Goal: Task Accomplishment & Management: Use online tool/utility

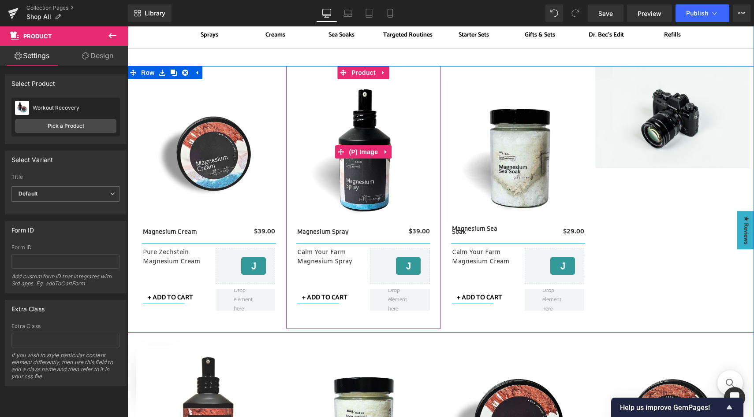
scroll to position [240, 0]
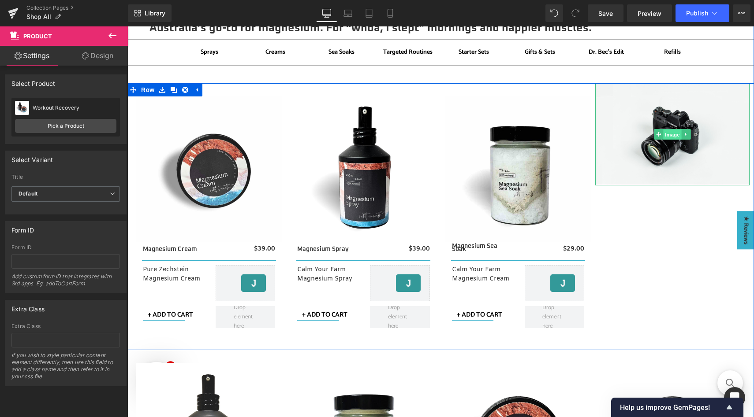
click at [667, 136] on span "Image" at bounding box center [672, 135] width 19 height 11
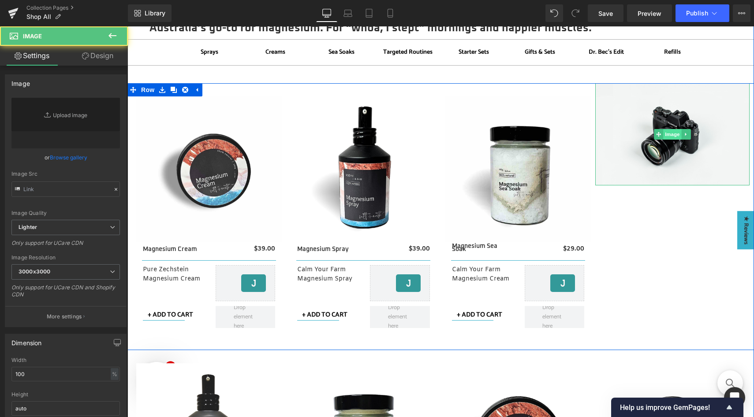
type input "//[DOMAIN_NAME][URL]"
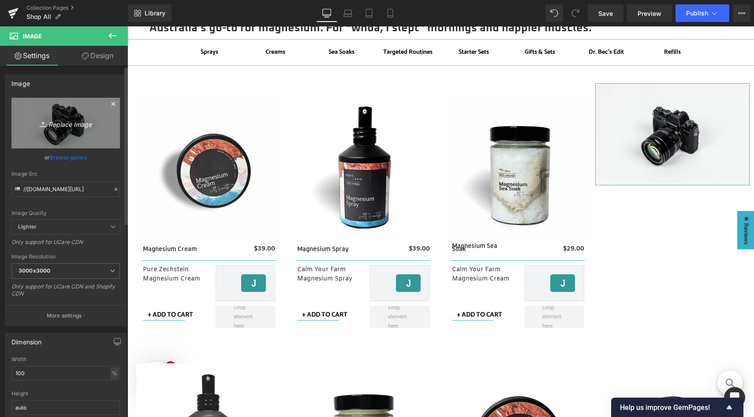
click at [74, 123] on icon "Replace Image" at bounding box center [65, 123] width 71 height 11
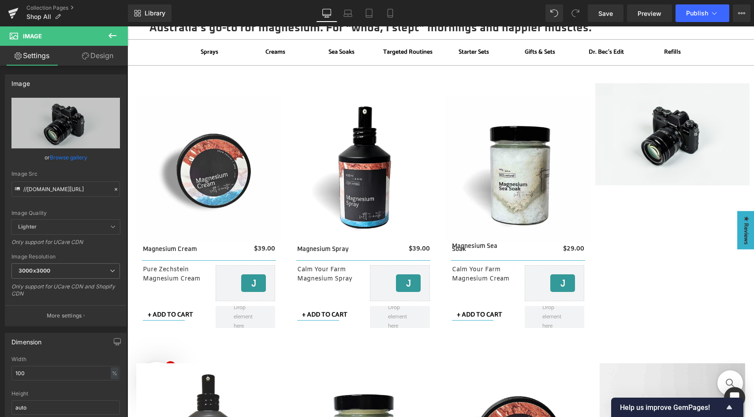
type input "C:\fakepath\find your salty routine 1.jpg"
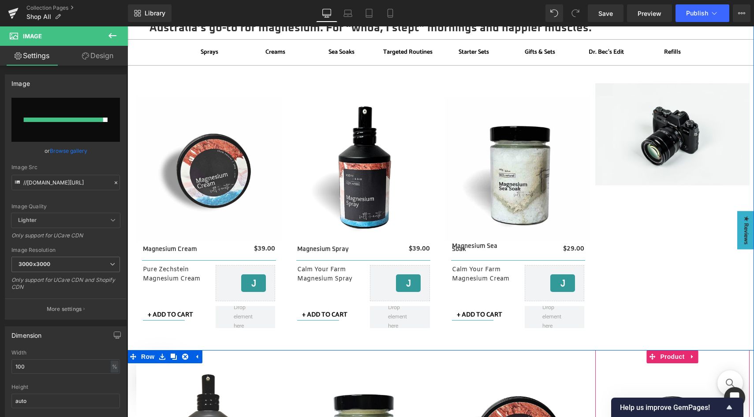
type input "[URL][DOMAIN_NAME]"
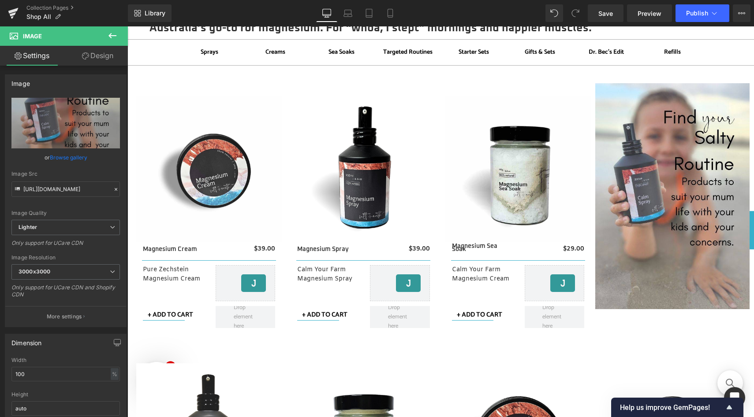
click at [115, 36] on icon at bounding box center [112, 35] width 8 height 5
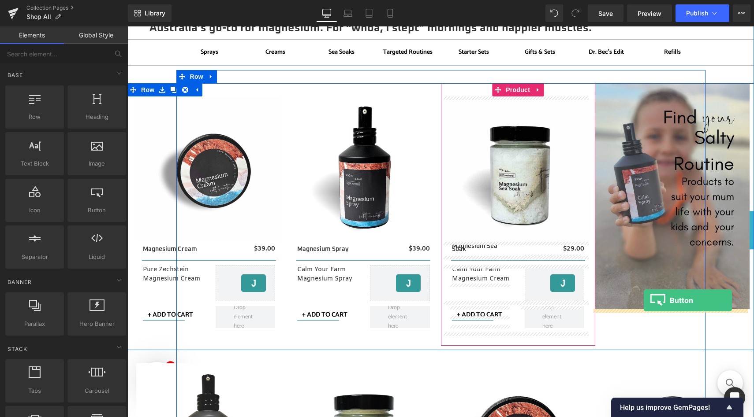
drag, startPoint x: 216, startPoint y: 230, endPoint x: 643, endPoint y: 301, distance: 433.3
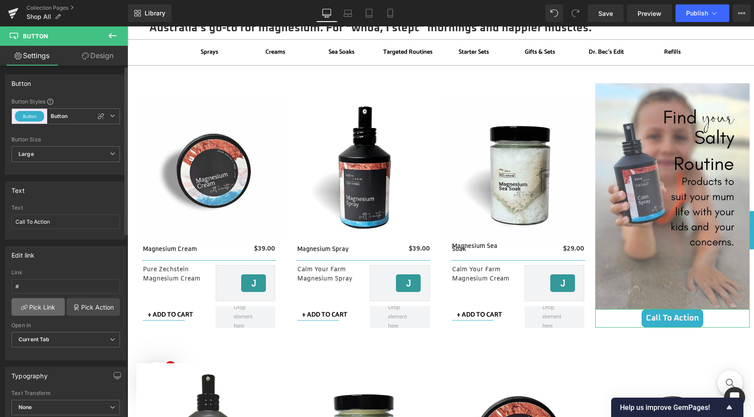
click at [49, 306] on link "Pick Link" at bounding box center [37, 307] width 53 height 18
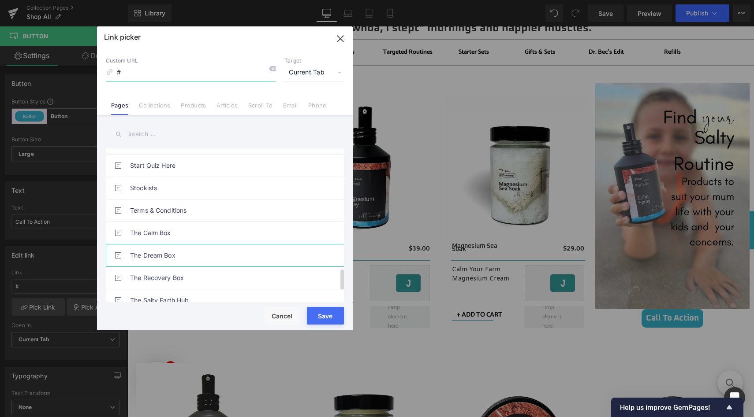
scroll to position [893, 0]
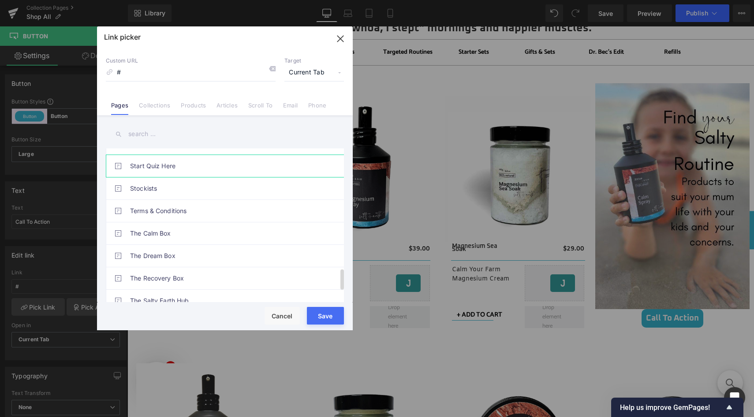
click at [188, 169] on link "Start Quiz Here" at bounding box center [227, 166] width 194 height 22
type input "/pages/start-quiz-here"
click at [327, 314] on button "Save" at bounding box center [325, 316] width 37 height 18
type input "/pages/start-quiz-here"
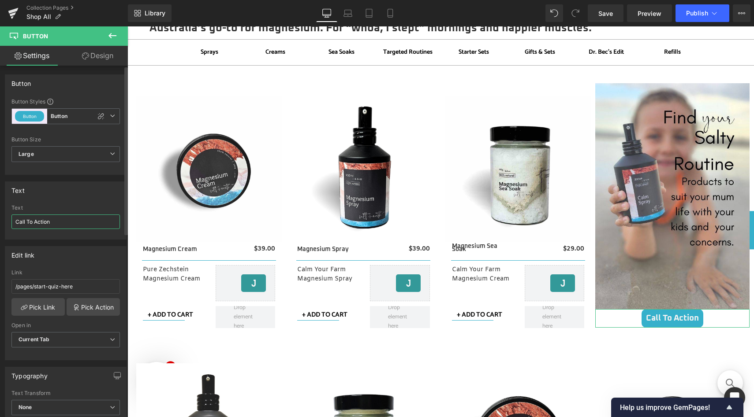
drag, startPoint x: 62, startPoint y: 221, endPoint x: 13, endPoint y: 217, distance: 48.6
click at [13, 217] on input "Call To Action" at bounding box center [65, 222] width 108 height 15
type input "Start Quiz"
click at [93, 58] on link "Design" at bounding box center [98, 56] width 64 height 20
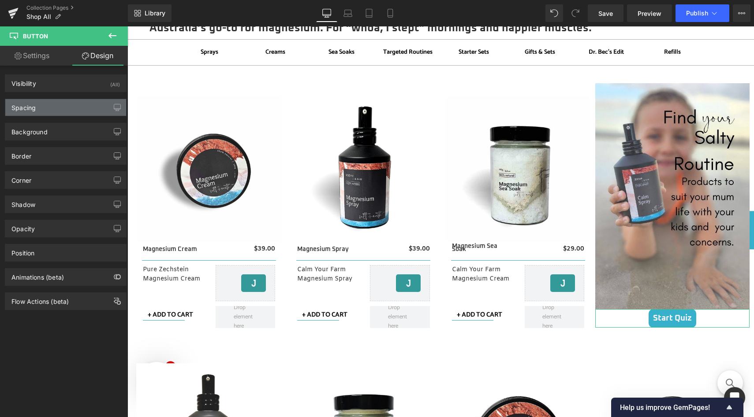
click at [61, 104] on div "Spacing" at bounding box center [65, 107] width 121 height 17
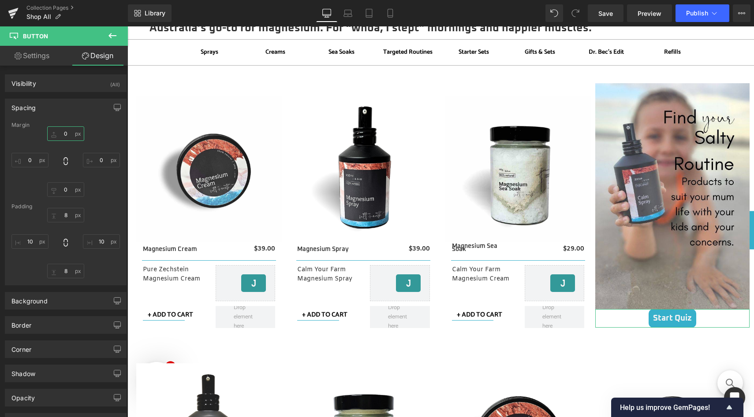
click at [66, 136] on input "0" at bounding box center [65, 133] width 37 height 15
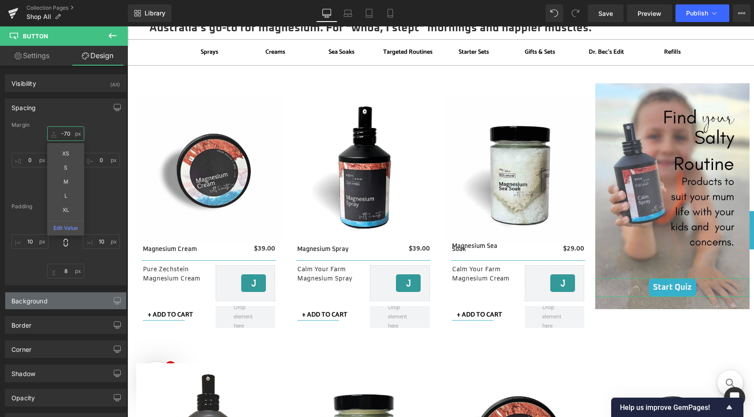
type input "-70"
click at [39, 305] on div "Background" at bounding box center [29, 299] width 36 height 12
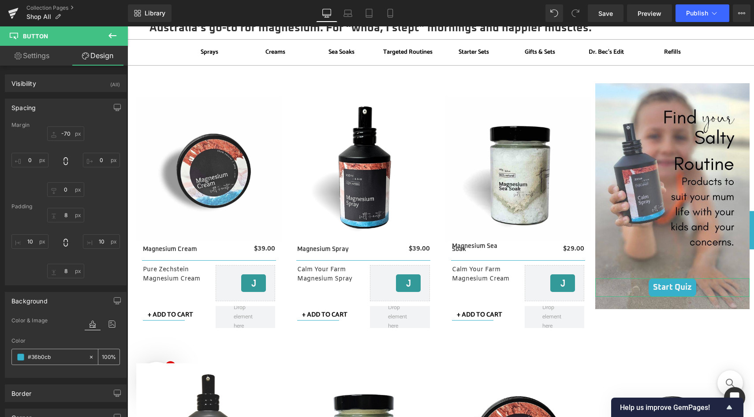
click at [53, 360] on input "#36b0cb" at bounding box center [56, 358] width 56 height 10
click at [60, 358] on input "#36b0cb" at bounding box center [56, 358] width 56 height 10
drag, startPoint x: 60, startPoint y: 358, endPoint x: 26, endPoint y: 357, distance: 34.4
click at [26, 357] on div "#36b0cb" at bounding box center [50, 356] width 76 height 15
click at [43, 355] on input "#36b0cb" at bounding box center [56, 358] width 56 height 10
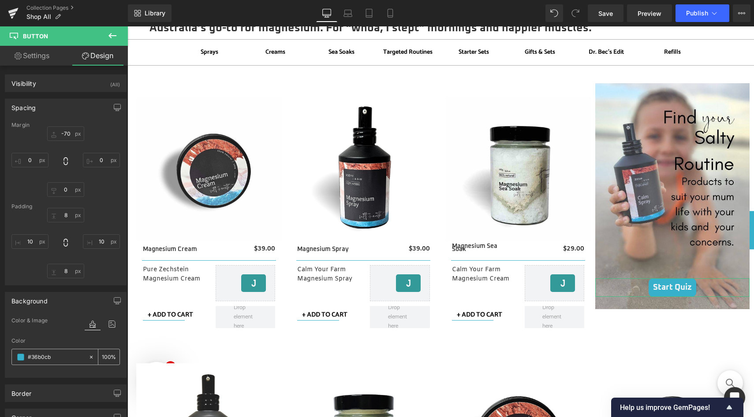
drag, startPoint x: 55, startPoint y: 357, endPoint x: 28, endPoint y: 357, distance: 27.3
click at [28, 357] on input "#36b0cb" at bounding box center [56, 358] width 56 height 10
click at [90, 358] on icon at bounding box center [91, 357] width 6 height 6
type input "none"
type input "0"
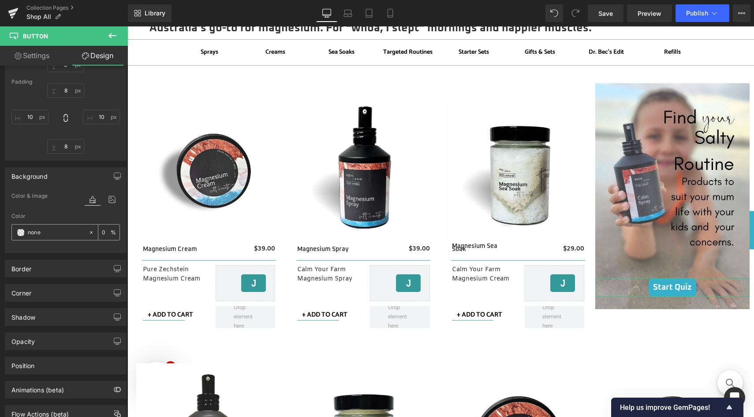
scroll to position [130, 0]
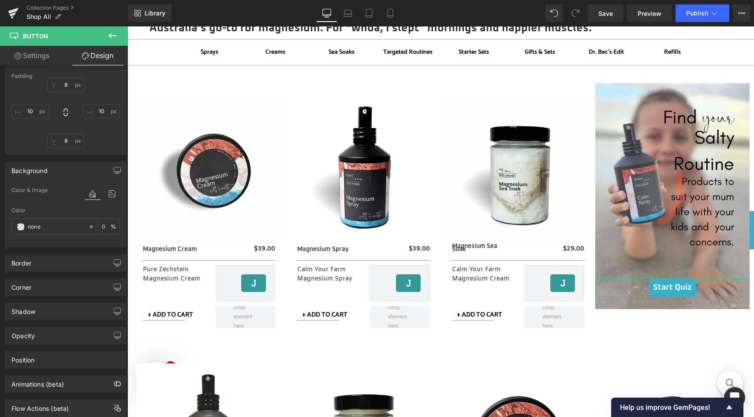
click at [42, 62] on link "Settings" at bounding box center [32, 56] width 64 height 20
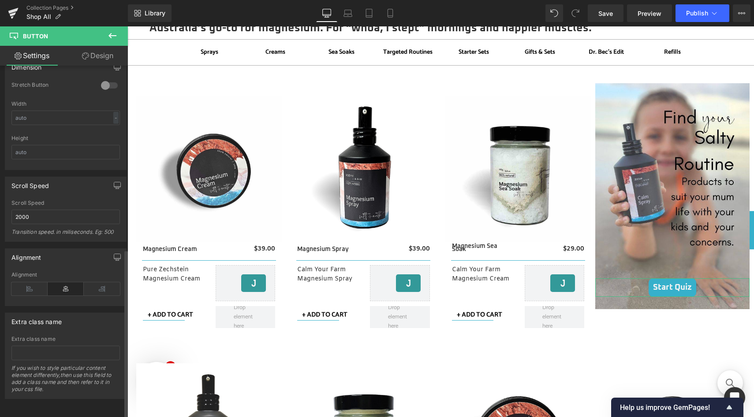
scroll to position [0, 0]
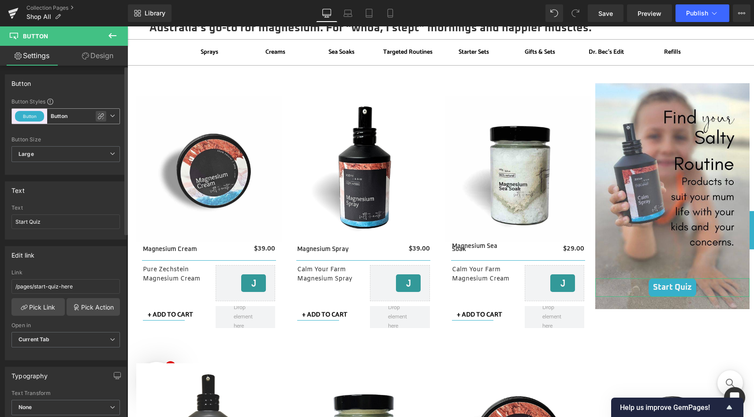
click at [97, 118] on icon at bounding box center [100, 116] width 7 height 7
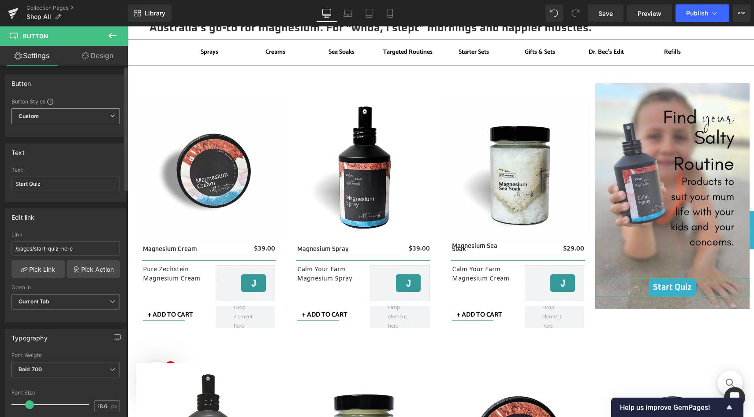
type input "Brand Color"
type input "Color 1"
type input "Brand Color"
type input "Color 1"
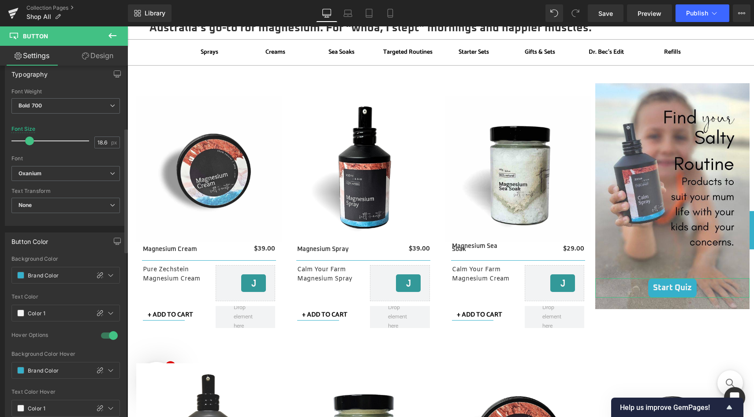
scroll to position [282, 0]
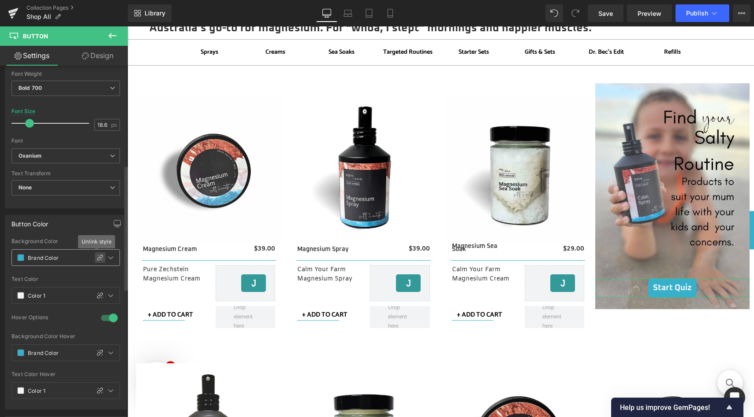
click at [98, 258] on icon at bounding box center [100, 257] width 7 height 7
type input "#36b0cb"
type input "100"
click at [88, 255] on icon at bounding box center [91, 258] width 6 height 6
type input "none"
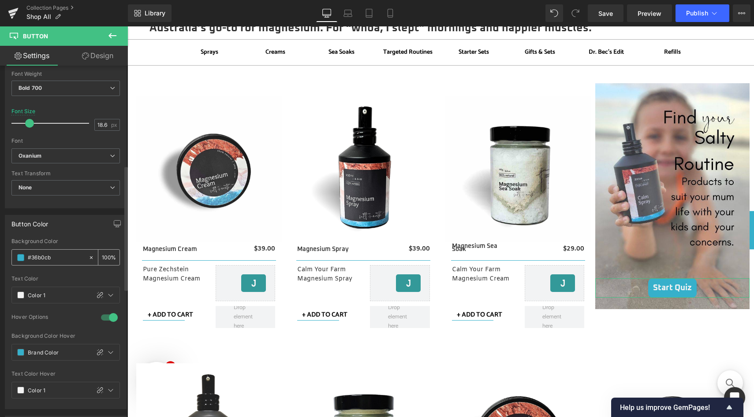
type input "0"
click at [23, 294] on span at bounding box center [20, 295] width 7 height 7
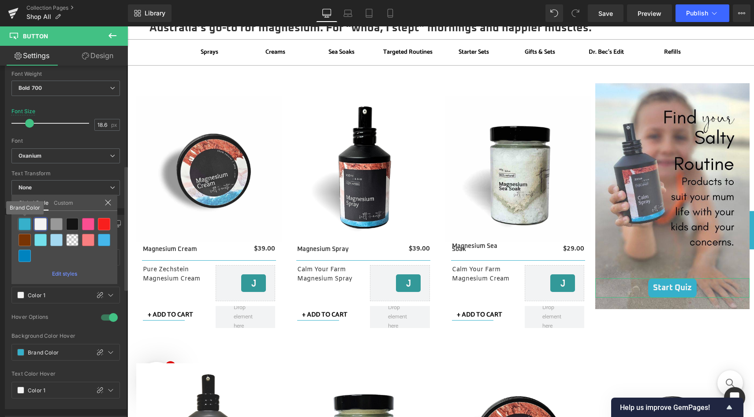
click at [24, 225] on div at bounding box center [25, 224] width 12 height 12
type input "Brand Color"
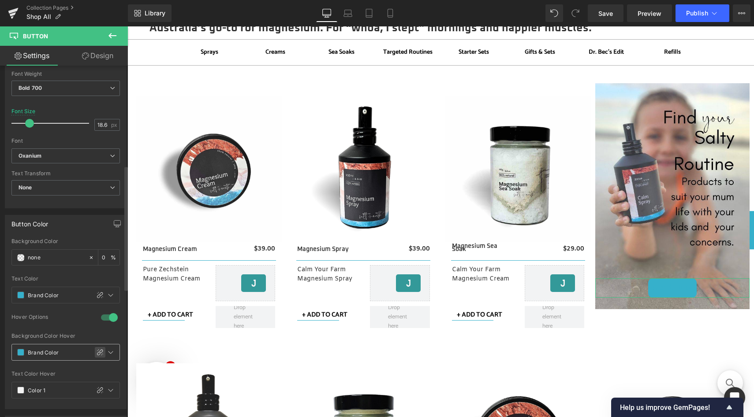
click at [97, 354] on icon at bounding box center [100, 352] width 7 height 7
type input "#36b0cb"
type input "100"
click at [89, 350] on icon at bounding box center [91, 352] width 6 height 6
type input "none"
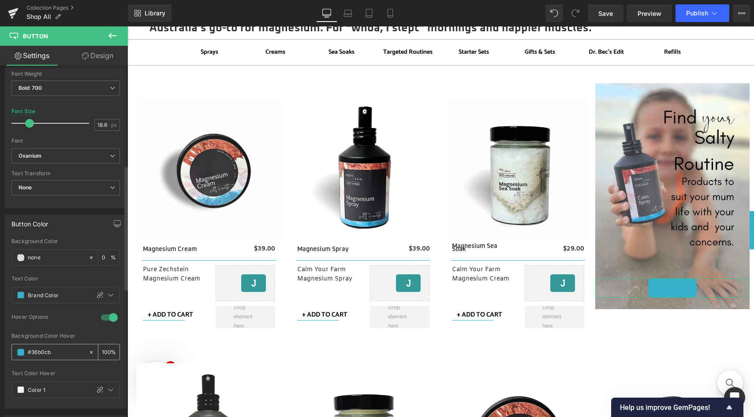
type input "0"
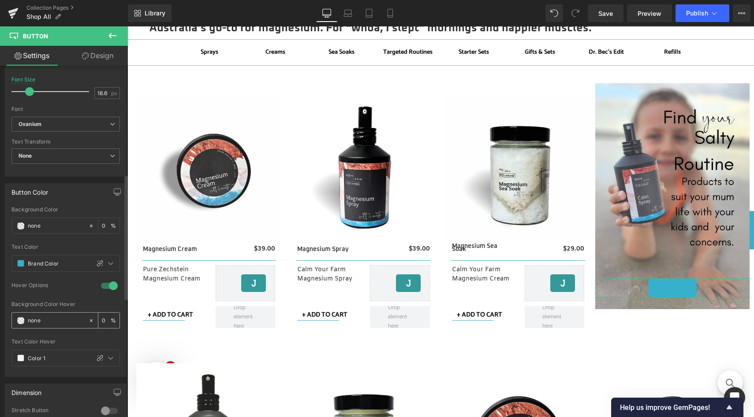
scroll to position [403, 0]
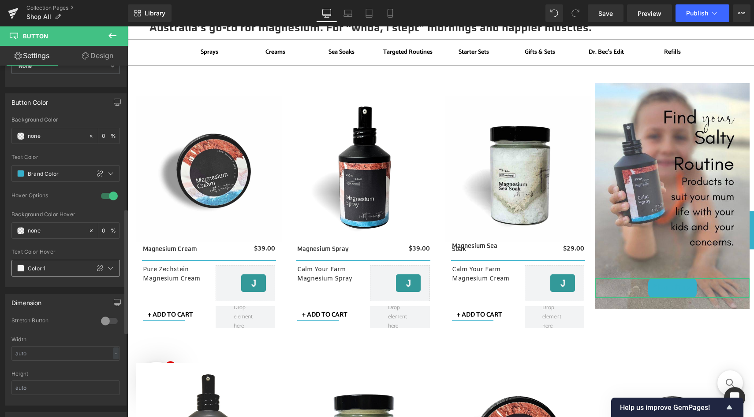
click at [50, 267] on input "Color 1" at bounding box center [57, 269] width 58 height 10
drag, startPoint x: 51, startPoint y: 267, endPoint x: 20, endPoint y: 267, distance: 31.3
click at [20, 267] on div "Color 1" at bounding box center [51, 268] width 78 height 16
click at [22, 137] on span at bounding box center [20, 136] width 7 height 7
click at [97, 173] on icon at bounding box center [100, 174] width 6 height 6
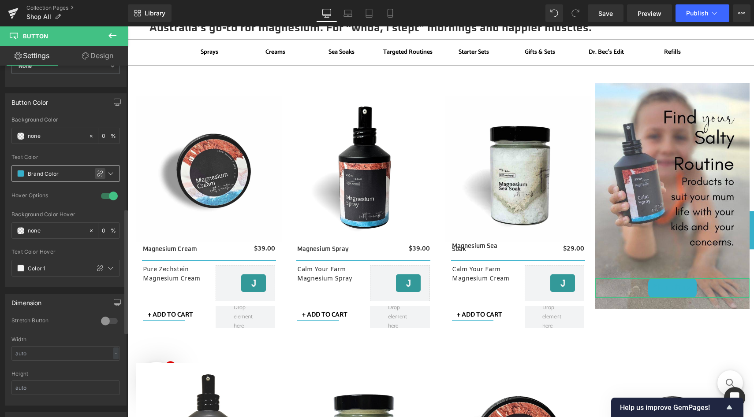
type input "#36b0cb"
type input "100"
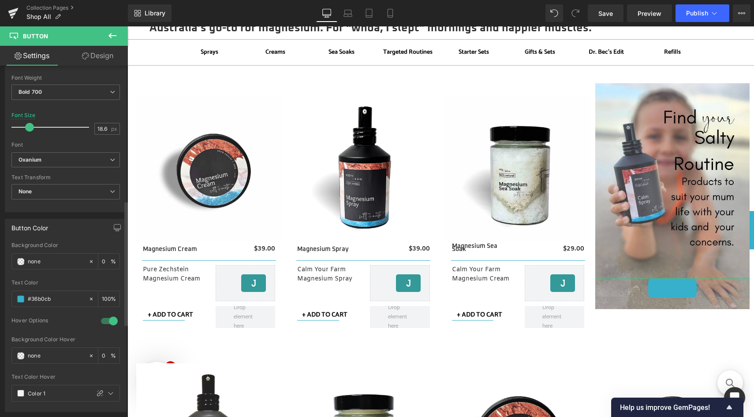
scroll to position [227, 0]
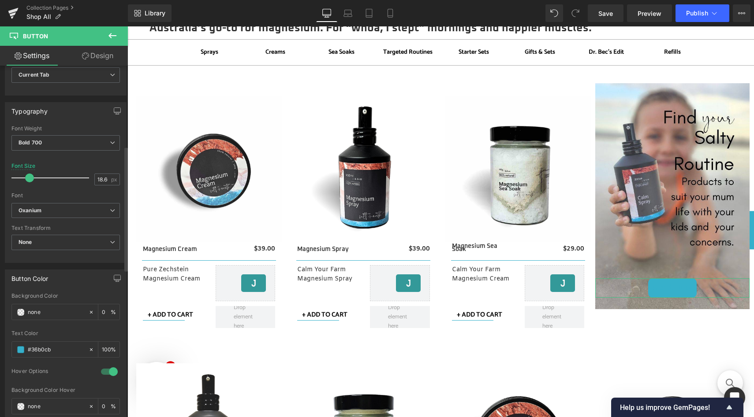
click at [84, 299] on div "Background Color none 0 %" at bounding box center [65, 311] width 108 height 37
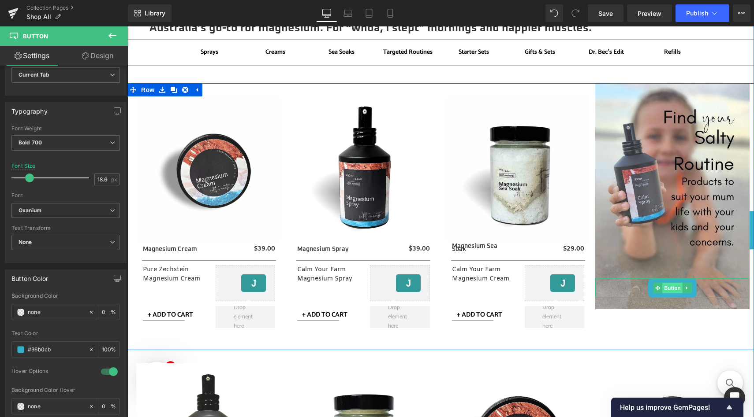
click at [666, 288] on span "Button" at bounding box center [672, 288] width 20 height 11
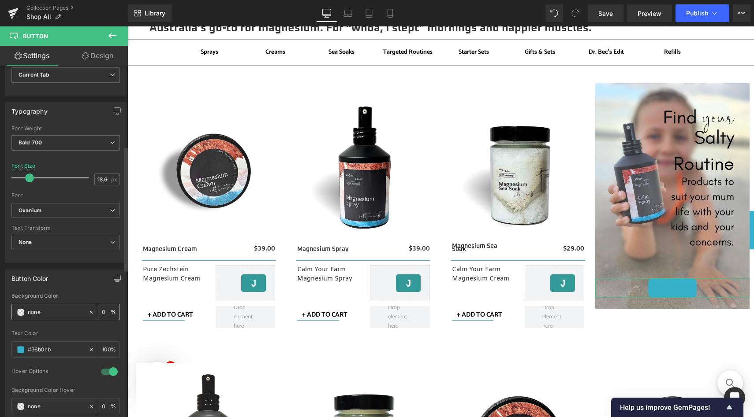
click at [88, 311] on icon at bounding box center [91, 312] width 6 height 6
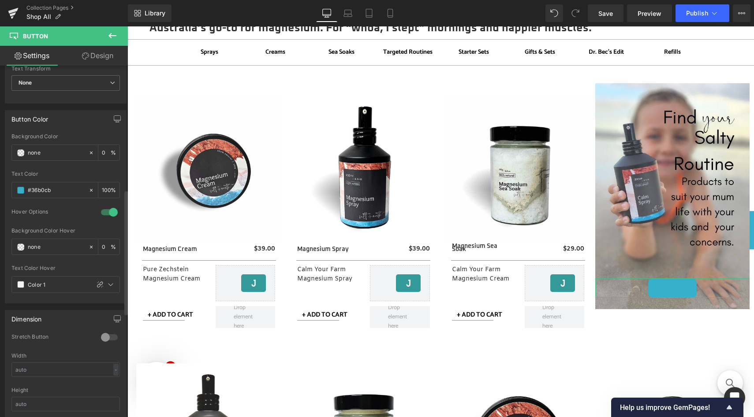
scroll to position [420, 0]
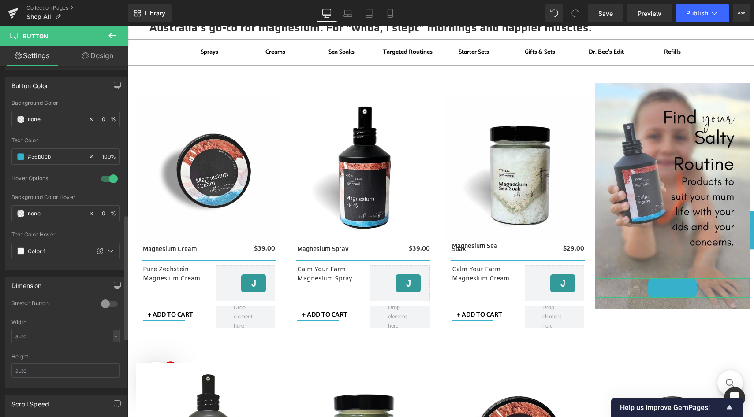
click at [109, 176] on div at bounding box center [109, 179] width 21 height 14
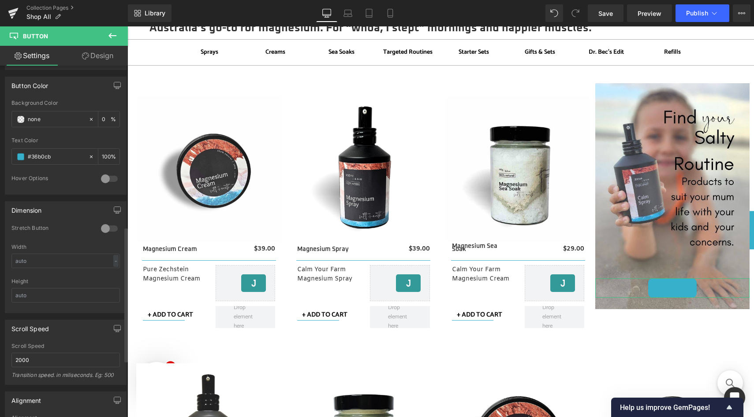
click at [109, 176] on div at bounding box center [109, 179] width 21 height 14
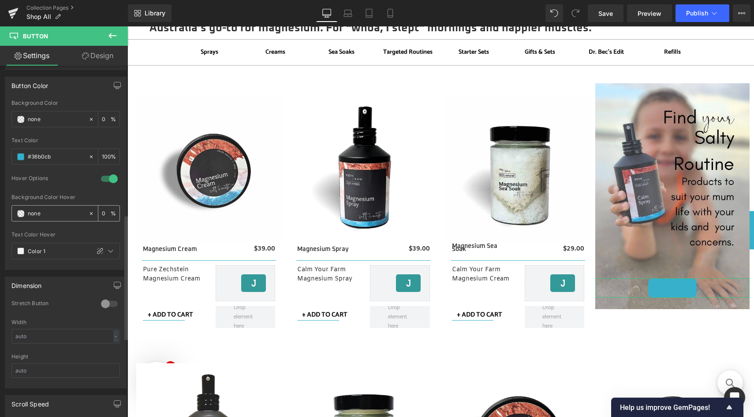
click at [76, 212] on input "none" at bounding box center [56, 214] width 56 height 10
click at [91, 214] on div at bounding box center [93, 213] width 10 height 15
click at [83, 212] on div "none" at bounding box center [50, 213] width 76 height 15
click at [21, 213] on span at bounding box center [20, 213] width 7 height 7
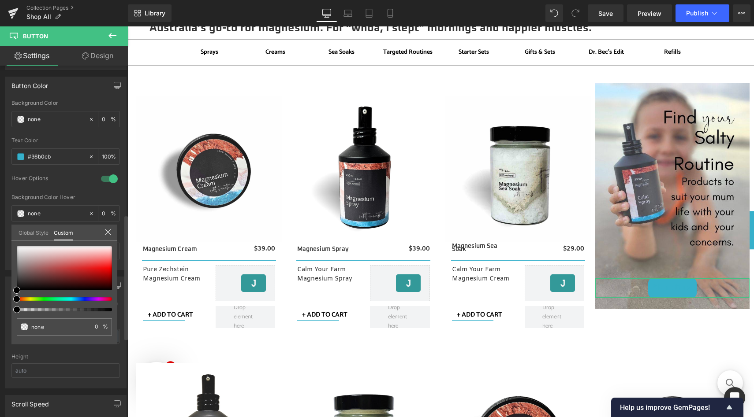
click at [33, 231] on link "Global Style" at bounding box center [34, 232] width 30 height 15
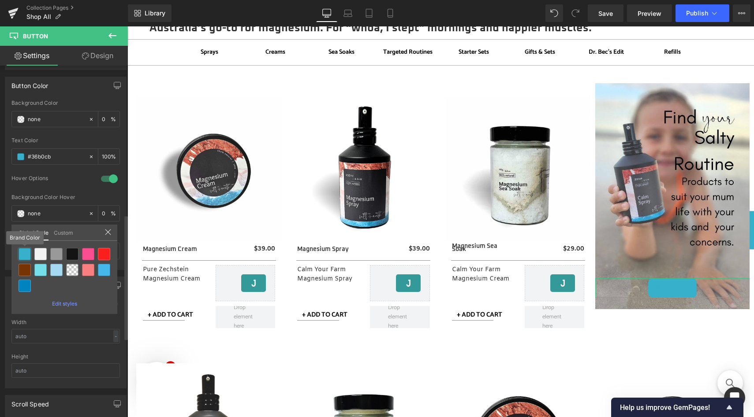
click at [23, 255] on div at bounding box center [25, 254] width 12 height 12
type input "Brand Color"
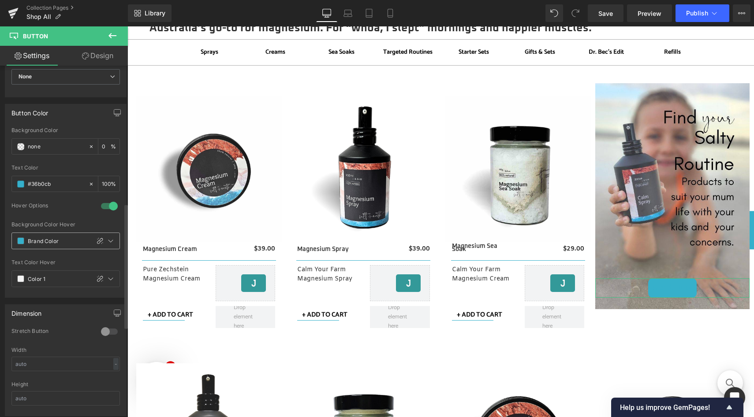
scroll to position [386, 0]
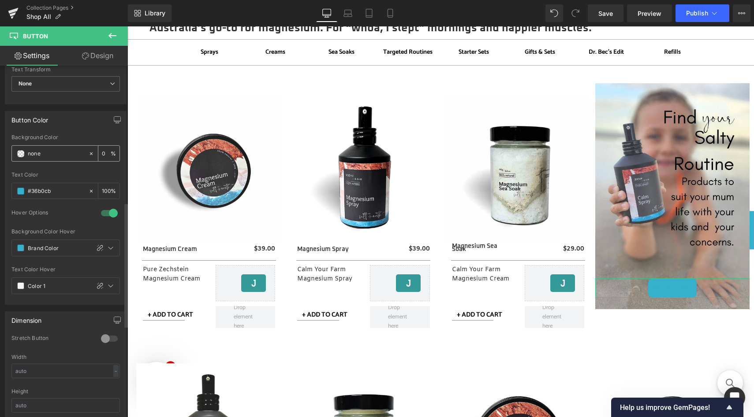
click at [21, 153] on span at bounding box center [20, 153] width 7 height 7
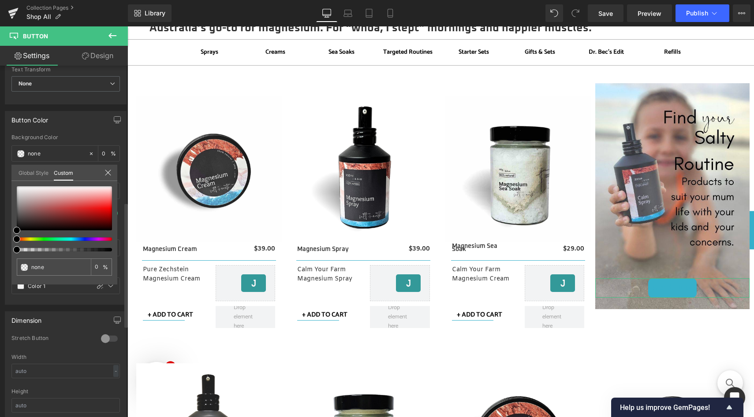
click at [26, 249] on div at bounding box center [60, 250] width 95 height 4
type input "#000000"
type input "13"
type input "#000000"
type input "13"
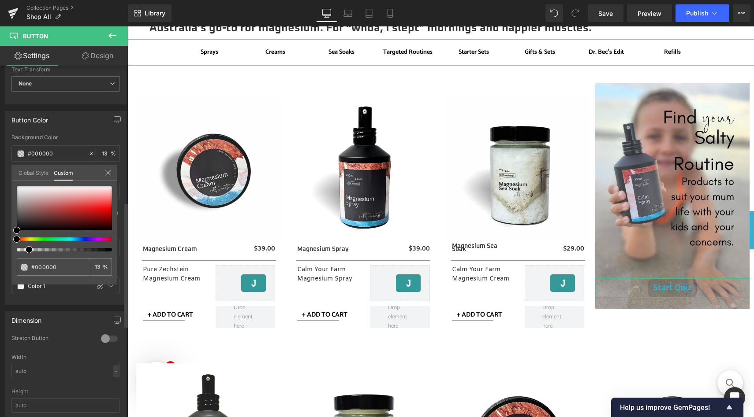
type input "16"
type input "13"
type input "12"
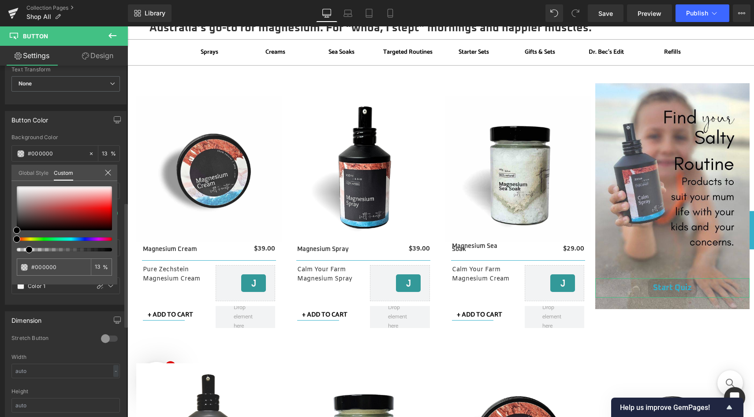
type input "12"
type input "11"
type input "10"
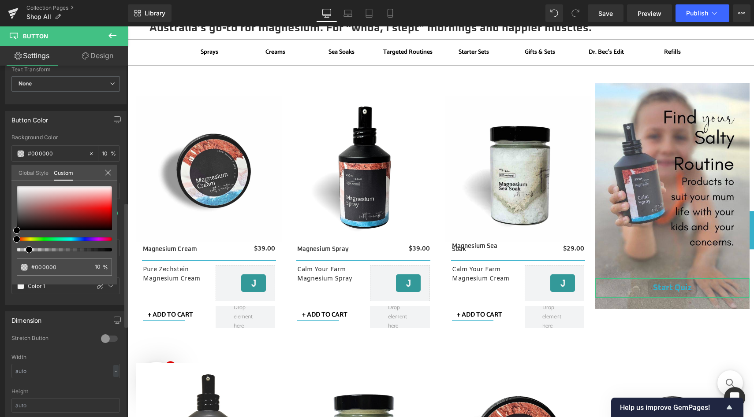
type input "9"
type input "7"
type input "5"
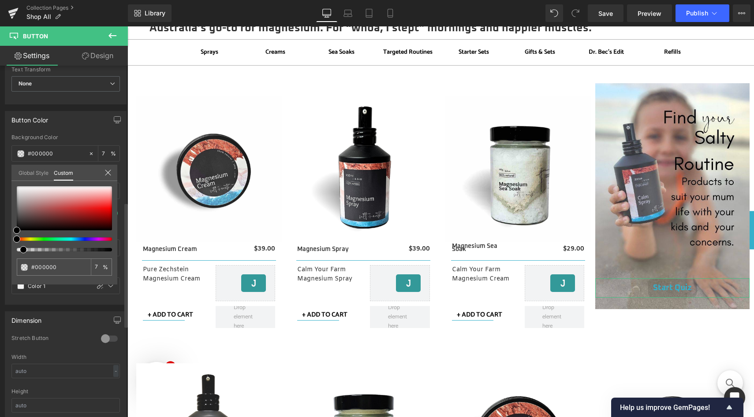
type input "5"
type input "2"
drag, startPoint x: 26, startPoint y: 249, endPoint x: 0, endPoint y: 250, distance: 25.6
click at [0, 250] on div "Button Color rgba(0, 0, 0, 0.02) Background Color #000000 2 % #36b0cbff Text Co…" at bounding box center [66, 204] width 132 height 201
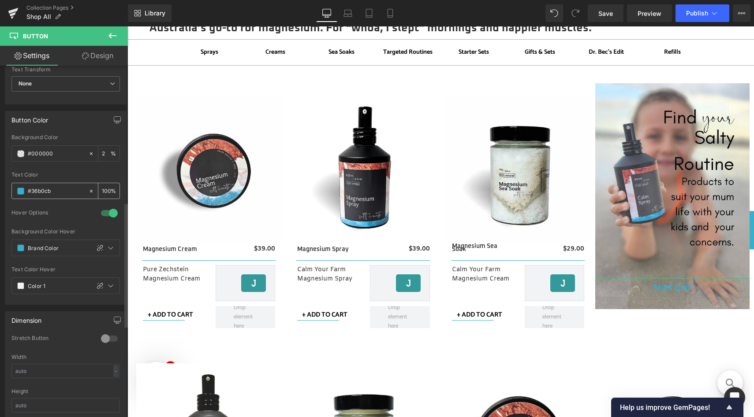
click at [89, 191] on icon at bounding box center [91, 191] width 6 height 6
type input "none"
type input "0"
click at [44, 191] on input "none" at bounding box center [56, 191] width 56 height 10
click at [19, 190] on span at bounding box center [20, 191] width 7 height 7
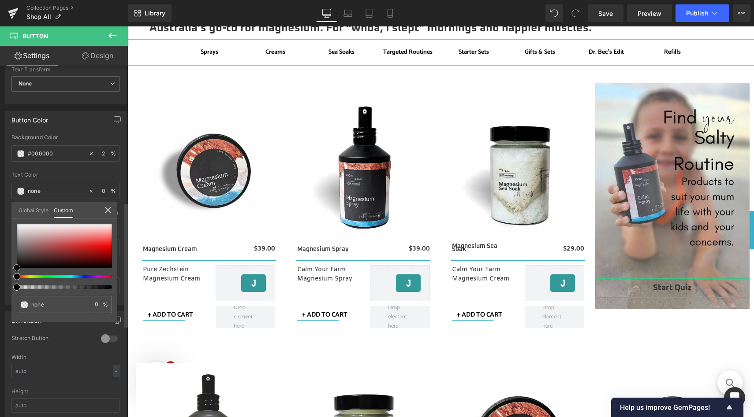
type input "#020202"
type input "100"
type input "#020202"
type input "100"
type input "#333333"
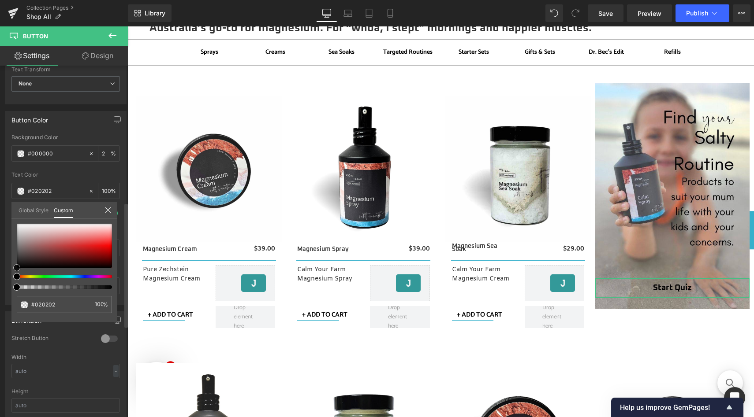
type input "#333333"
type input "#686868"
type input "#969696"
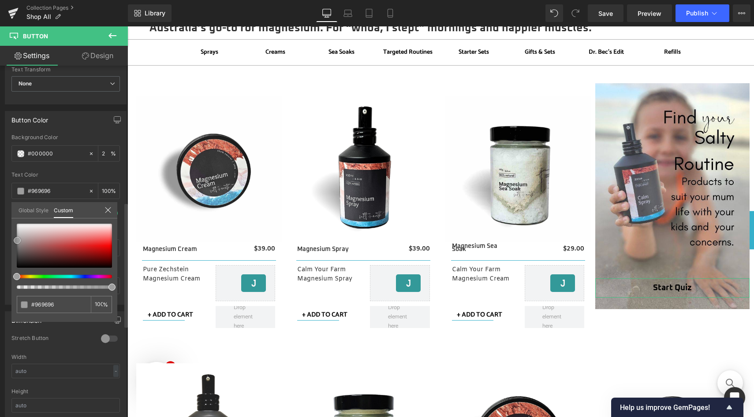
type input "#bababa"
type input "#c9c9c9"
type input "#e0e0e0"
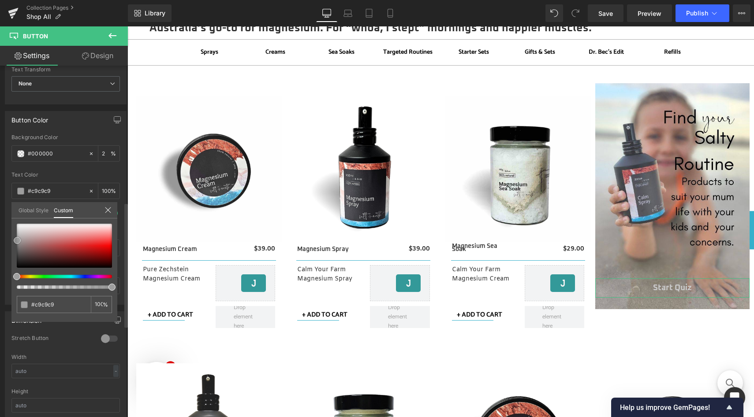
type input "#e0e0e0"
type input "#efefef"
type input "#f9f9f9"
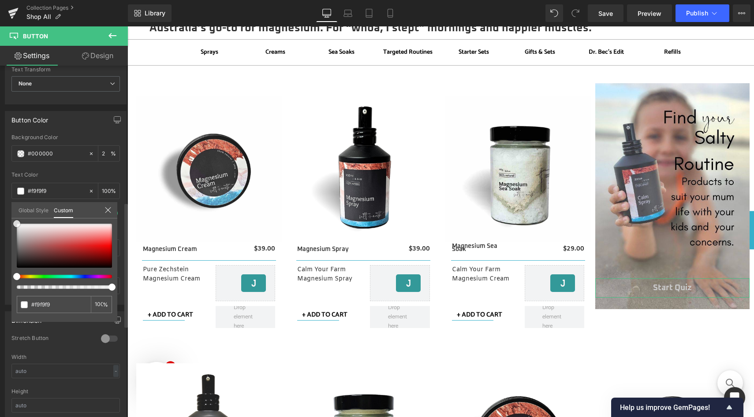
type input "#ffffff"
drag, startPoint x: 18, startPoint y: 267, endPoint x: 15, endPoint y: 215, distance: 51.6
click at [15, 215] on div "Global Style Custom Edit styles #ffffff 100 %" at bounding box center [64, 215] width 106 height 27
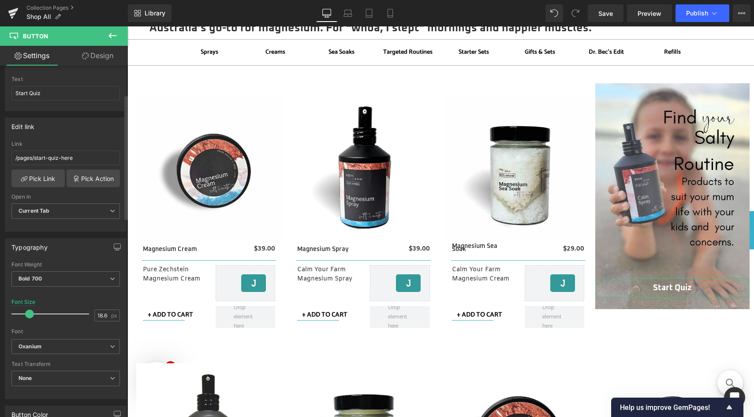
scroll to position [69, 0]
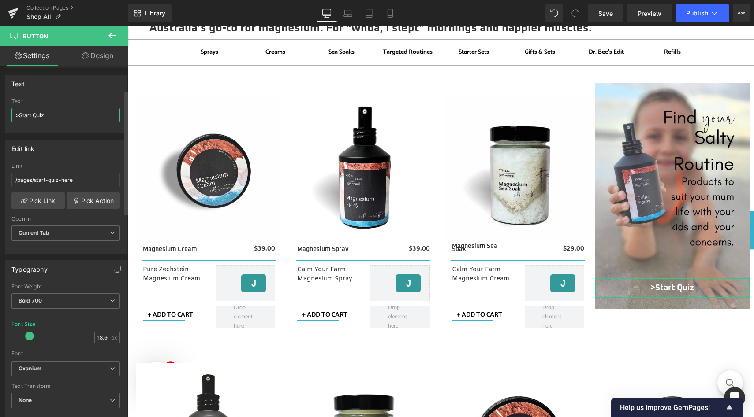
type input "> Start Quiz"
click at [115, 35] on icon at bounding box center [112, 35] width 11 height 11
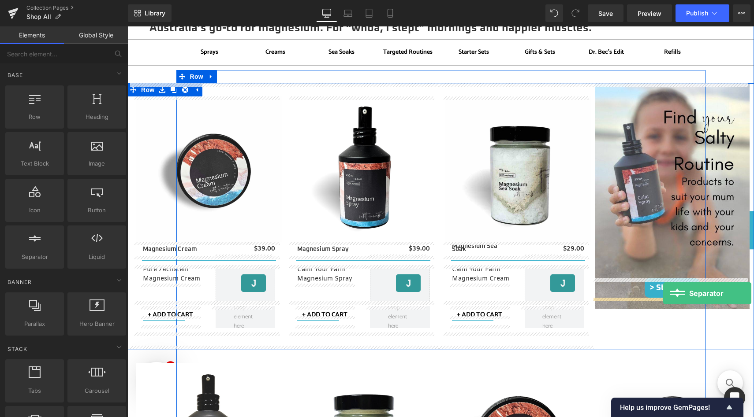
drag, startPoint x: 167, startPoint y: 277, endPoint x: 663, endPoint y: 293, distance: 496.0
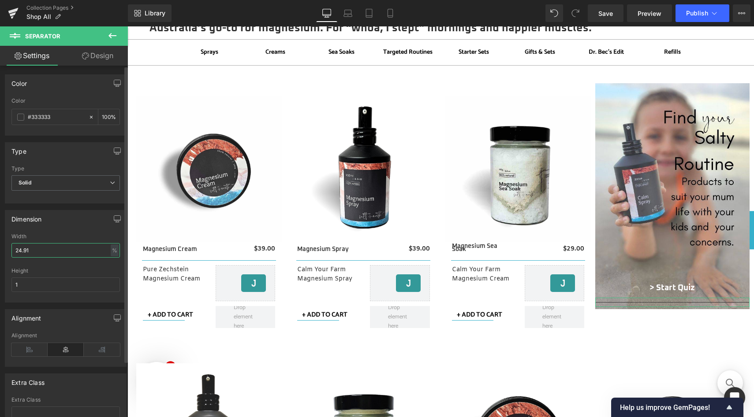
drag, startPoint x: 48, startPoint y: 252, endPoint x: 10, endPoint y: 249, distance: 37.6
click at [10, 249] on div "24.91% Width 24.91 % % px 1px Height 1" at bounding box center [65, 268] width 121 height 69
type input "1"
type input "2"
type input "30"
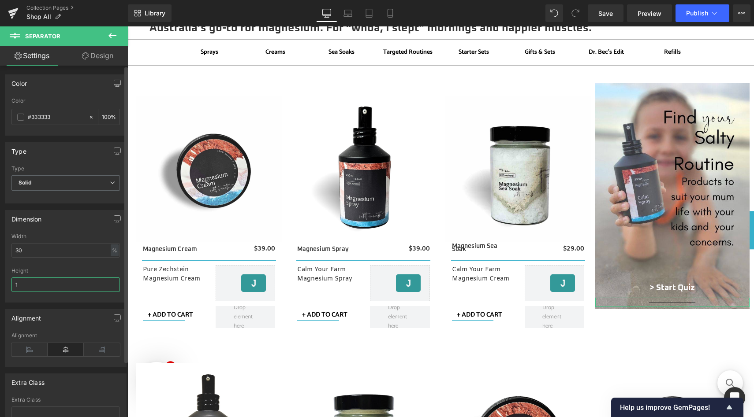
click at [22, 284] on input "1" at bounding box center [65, 285] width 108 height 15
type input "2"
click at [19, 115] on span at bounding box center [20, 117] width 7 height 7
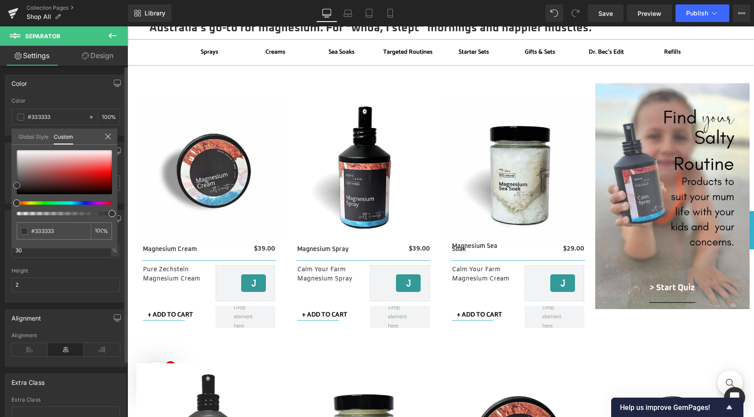
type input "#353535"
type input "#595959"
type input "#919191"
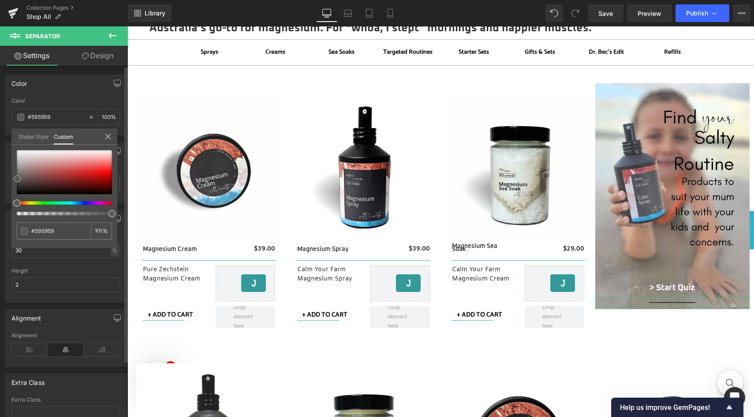
type input "#919191"
type input "#a8a8a8"
type input "#bcbcbc"
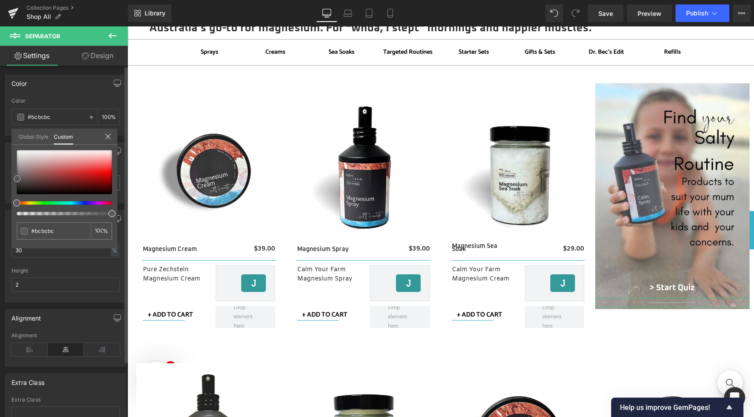
type input "#cecece"
type input "#d8d8d8"
type input "#e2e2e2"
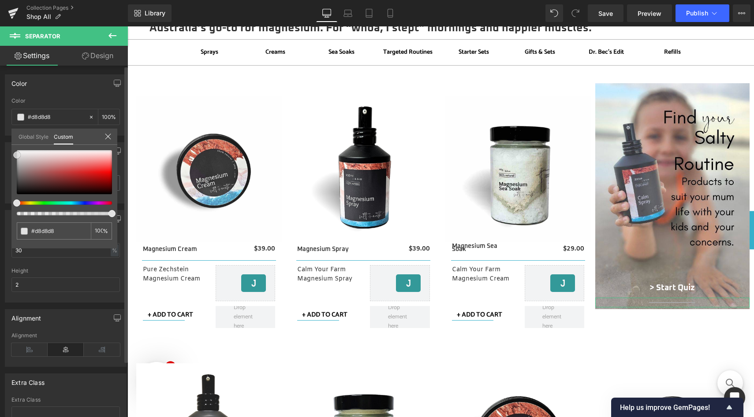
type input "#e2e2e2"
type input "#eaeaea"
type input "#efefef"
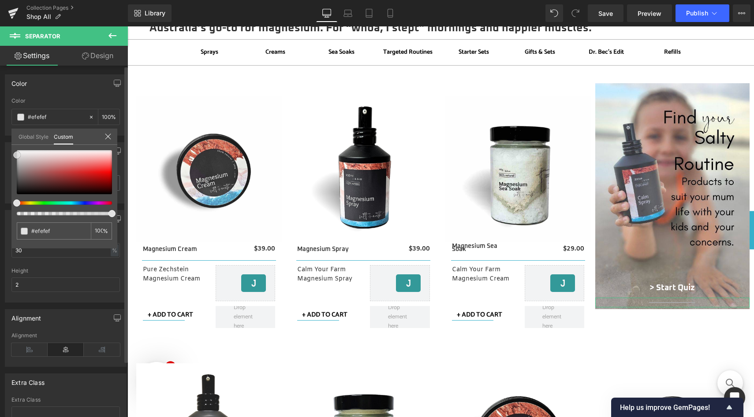
type input "#f7f7f7"
type input "#fcfcfc"
type input "#ffffff"
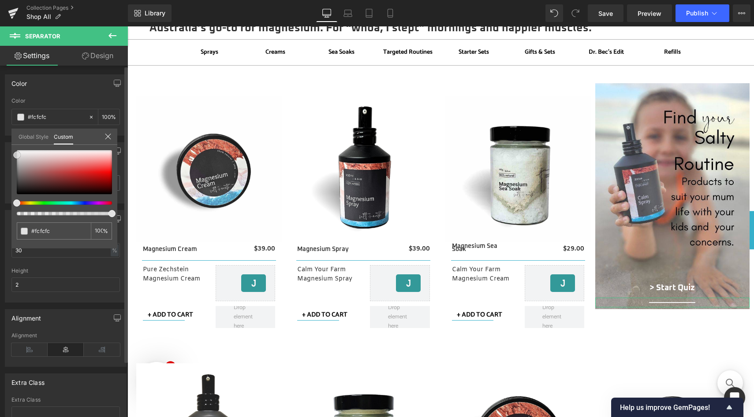
type input "#ffffff"
drag, startPoint x: 18, startPoint y: 186, endPoint x: 13, endPoint y: 146, distance: 40.8
click at [13, 148] on div "#ffffff 100 %" at bounding box center [64, 150] width 106 height 11
click at [100, 52] on link "Design" at bounding box center [98, 56] width 64 height 20
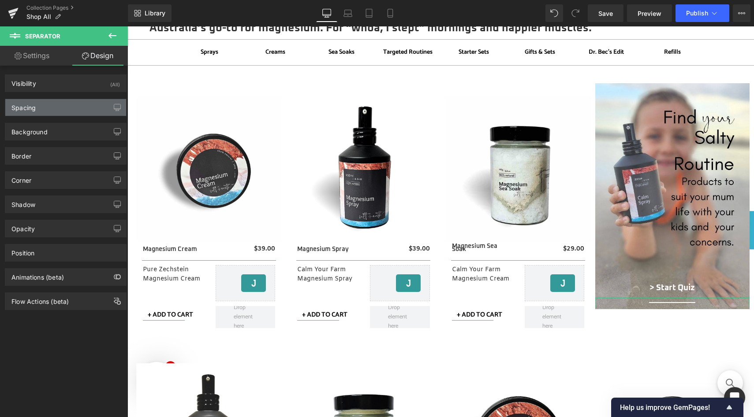
click at [38, 107] on div "Spacing" at bounding box center [65, 107] width 121 height 17
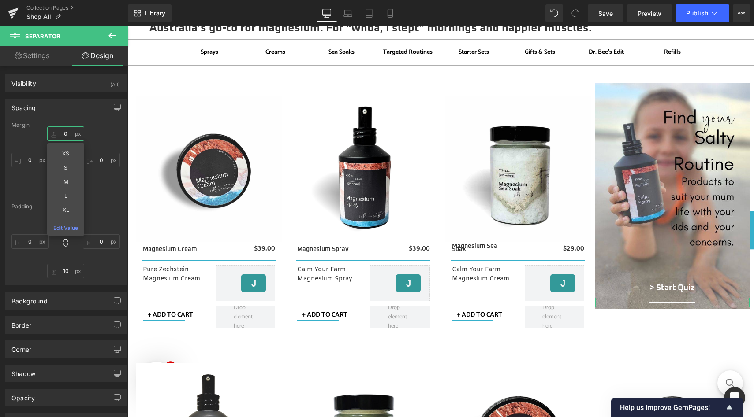
click at [70, 134] on input "0" at bounding box center [65, 133] width 37 height 15
type input "-20"
click at [98, 120] on div "Spacing [GEOGRAPHIC_DATA] -20 -20 XS S M L XL Edit Value 0px 0 0px 0 0px 0 [GEO…" at bounding box center [66, 192] width 122 height 187
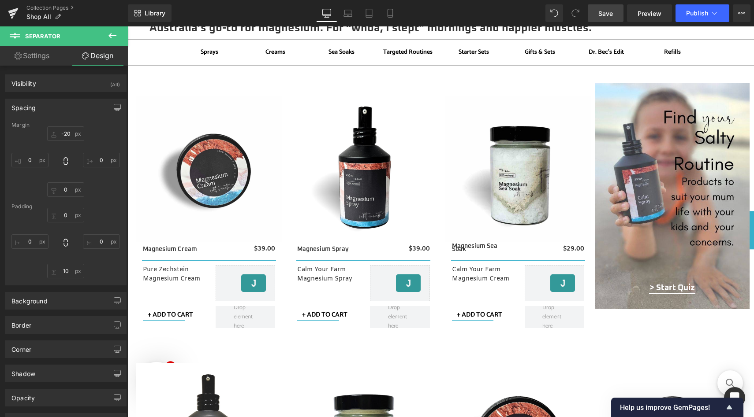
click at [605, 15] on span "Save" at bounding box center [605, 13] width 15 height 9
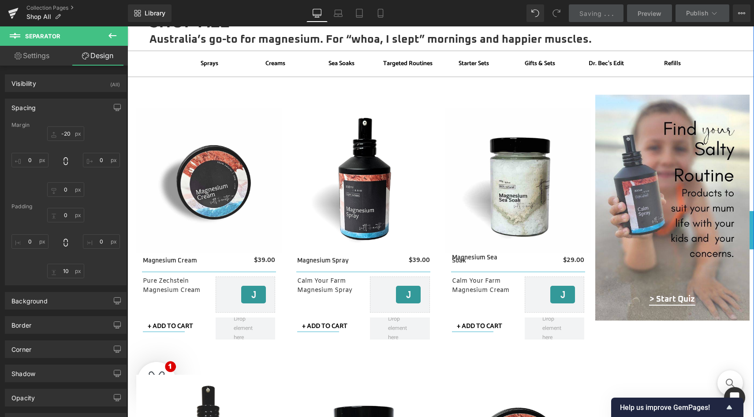
scroll to position [229, 0]
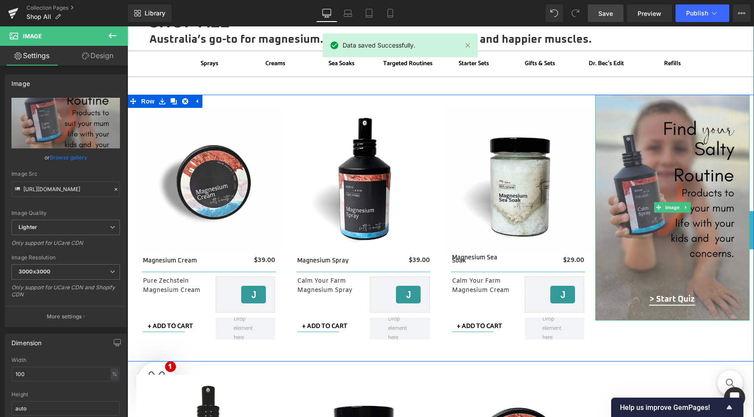
click at [673, 101] on img at bounding box center [672, 208] width 154 height 226
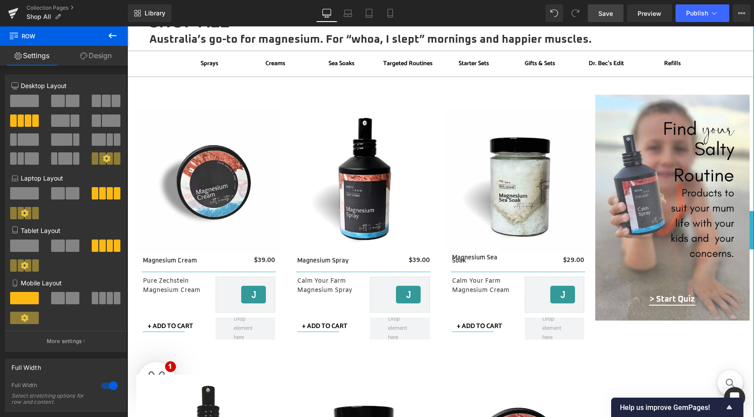
drag, startPoint x: 716, startPoint y: 96, endPoint x: 713, endPoint y: 91, distance: 5.3
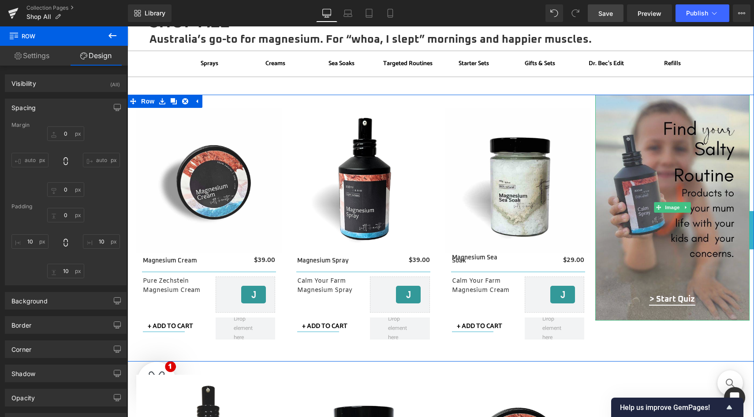
click at [676, 114] on img at bounding box center [672, 208] width 154 height 226
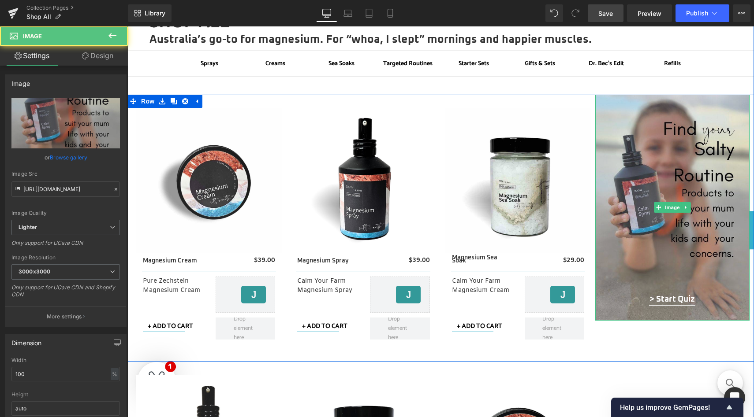
click at [636, 107] on img at bounding box center [672, 208] width 154 height 226
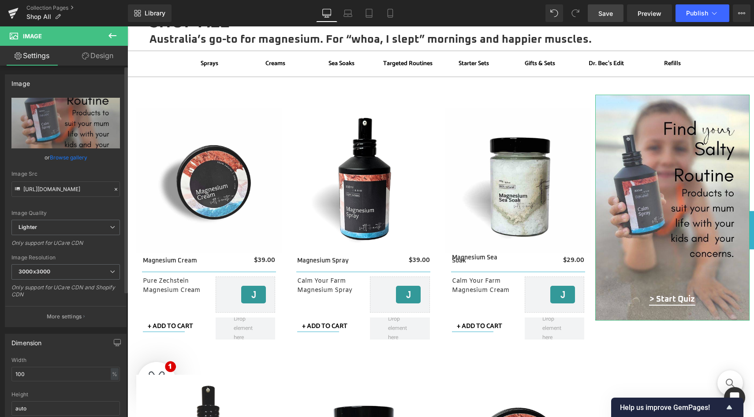
click at [108, 58] on link "Design" at bounding box center [98, 56] width 64 height 20
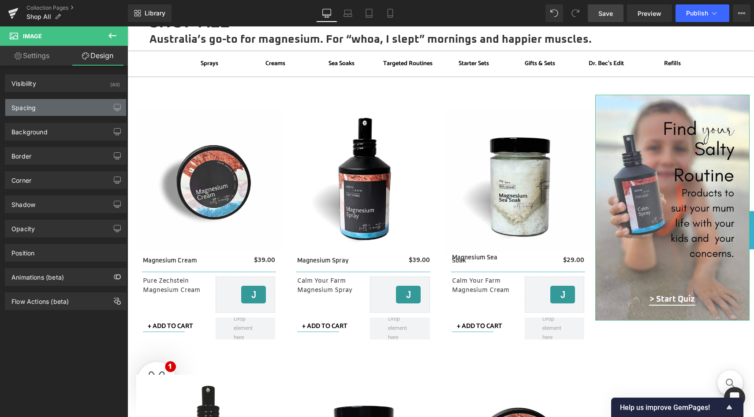
click at [84, 103] on div "Spacing" at bounding box center [65, 107] width 121 height 17
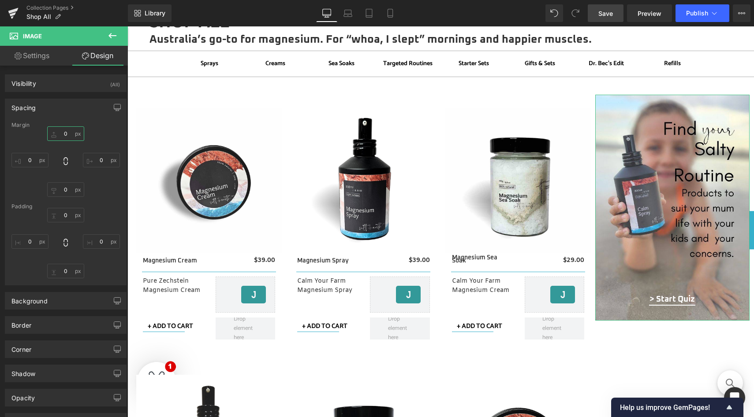
click at [68, 134] on input "0" at bounding box center [65, 133] width 37 height 15
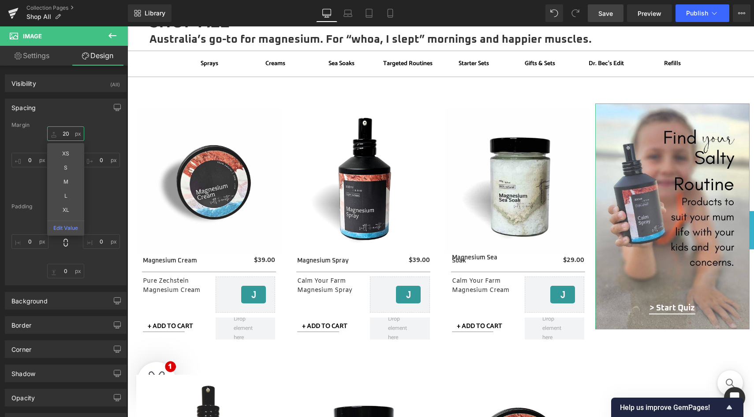
type input "2"
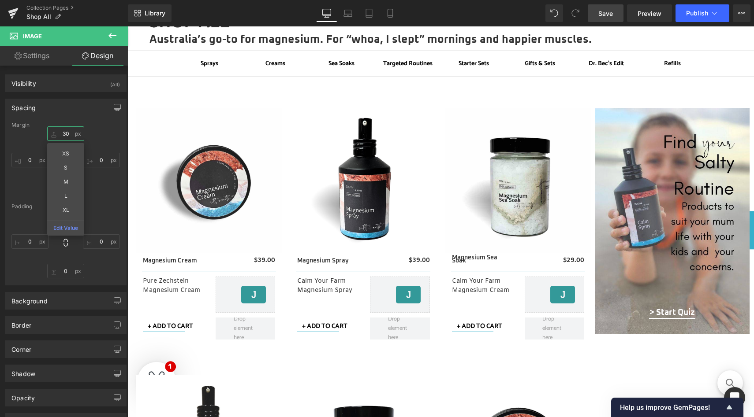
type input "30"
click at [609, 15] on span "Save" at bounding box center [605, 13] width 15 height 9
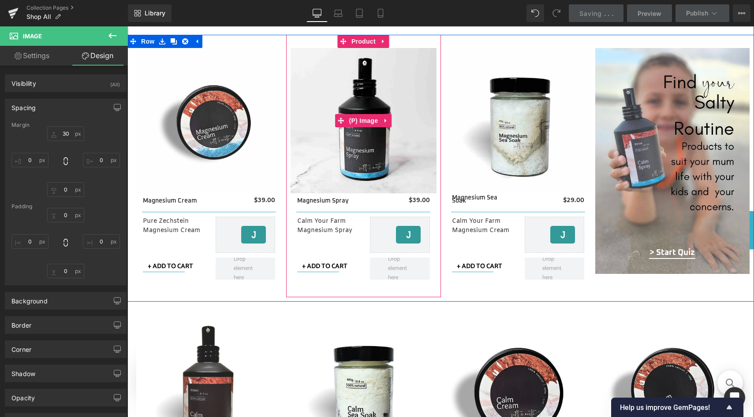
scroll to position [289, 0]
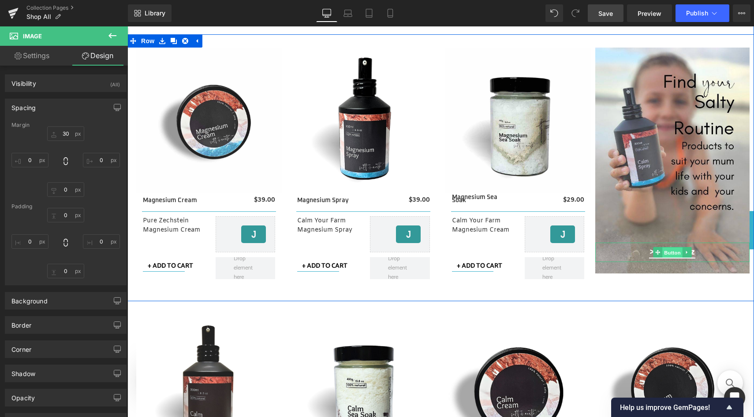
click at [667, 251] on span "Button" at bounding box center [672, 253] width 20 height 11
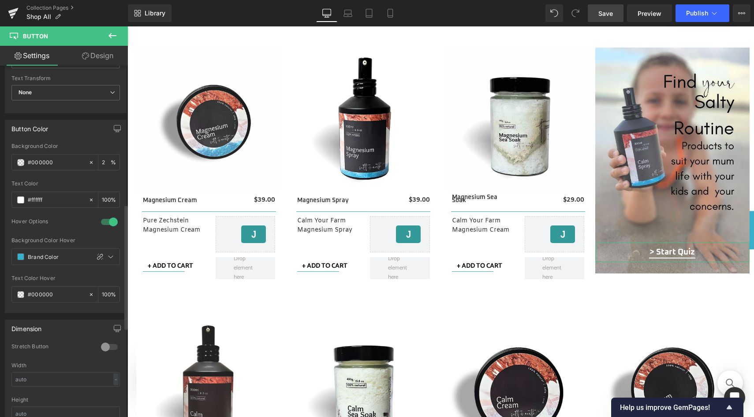
scroll to position [394, 0]
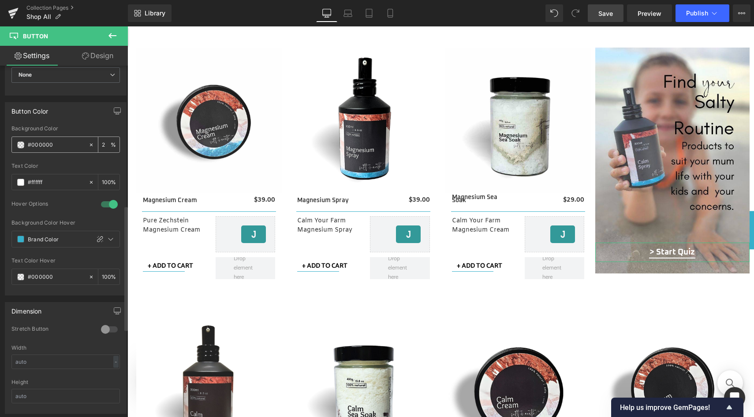
click at [21, 145] on span at bounding box center [20, 144] width 7 height 7
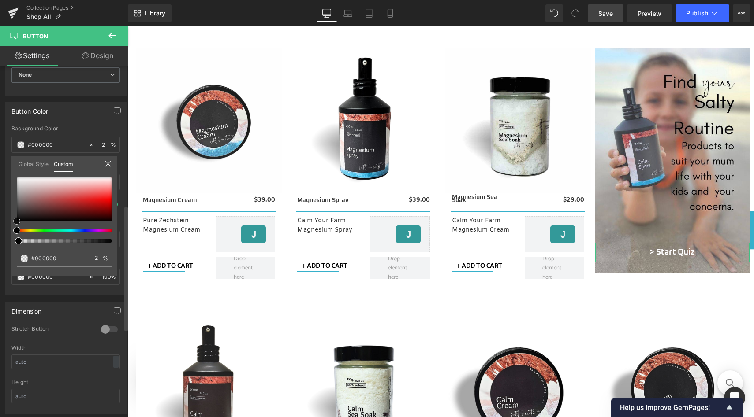
type input "#020202"
type input "#0f0f0f"
type input "#333333"
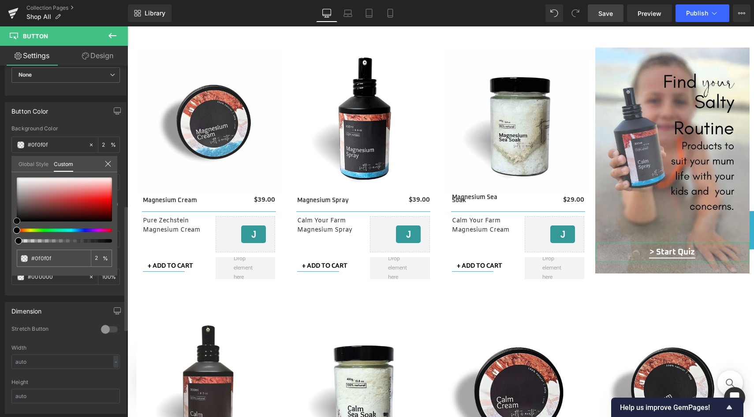
type input "#333333"
type input "#4f4f4f"
type input "#7a7a7a"
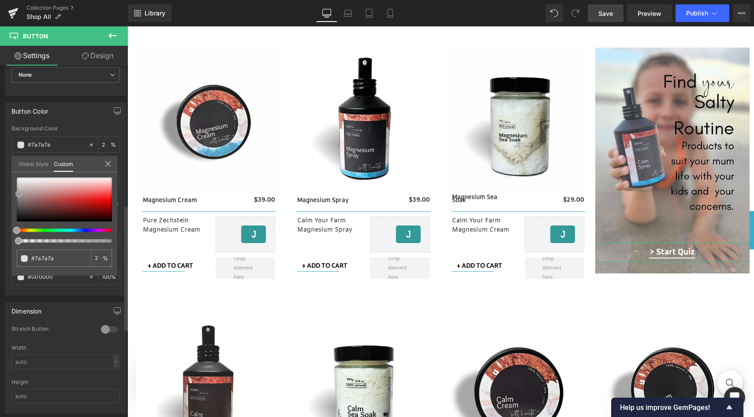
type input "#a29e9e"
type input "#bebaba"
type input "#d2cfcf"
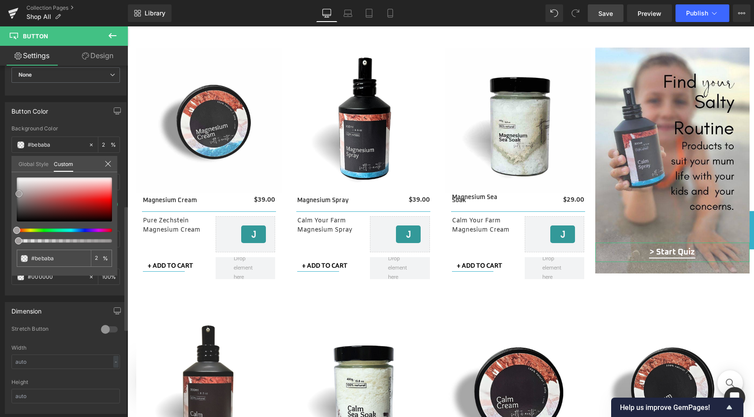
type input "#d2cfcf"
type input "#dfdcdc"
type input "#edecec"
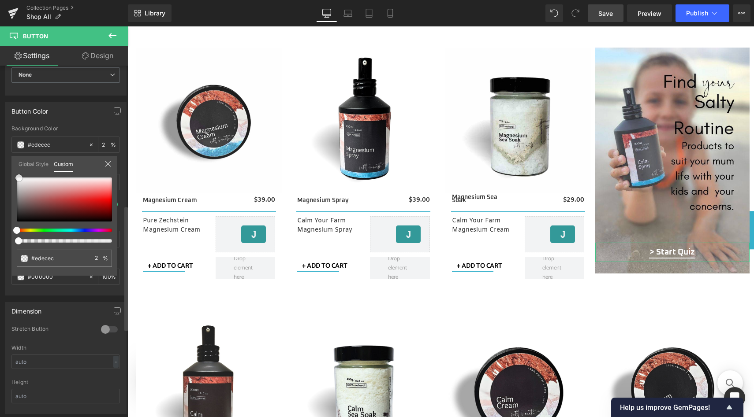
type input "#faf9f9"
type input "#ffffff"
drag, startPoint x: 17, startPoint y: 222, endPoint x: 16, endPoint y: 169, distance: 52.4
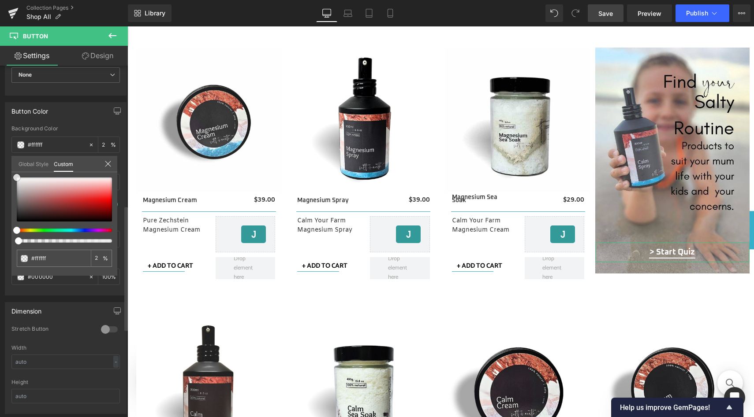
click at [16, 169] on div "Global Style Custom Edit styles #ffffff 2 %" at bounding box center [64, 169] width 106 height 27
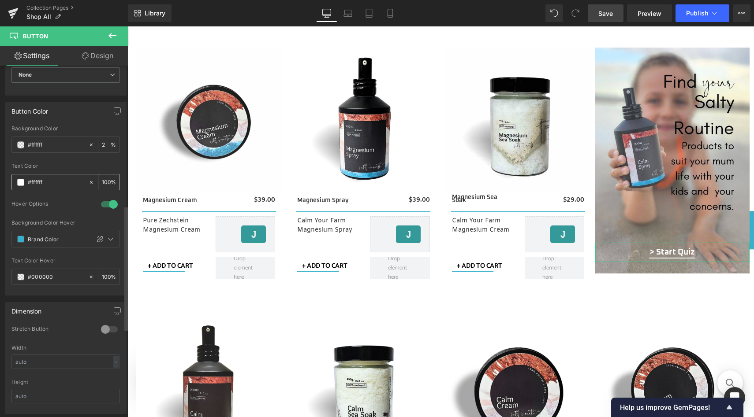
click at [24, 181] on span at bounding box center [20, 182] width 7 height 7
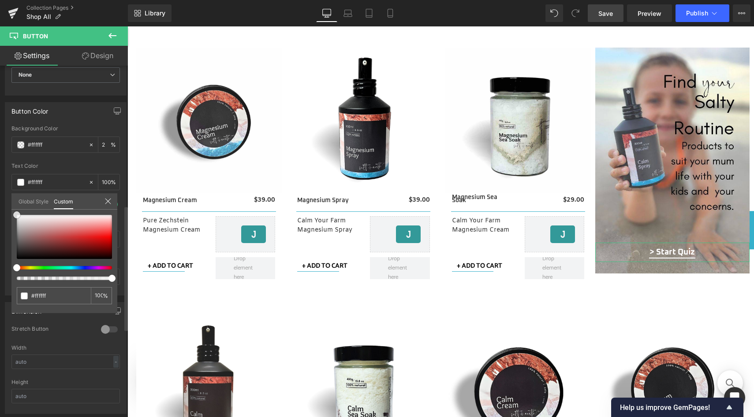
type input "#fcfcfc"
type input "#b5b5b5"
type input "#606060"
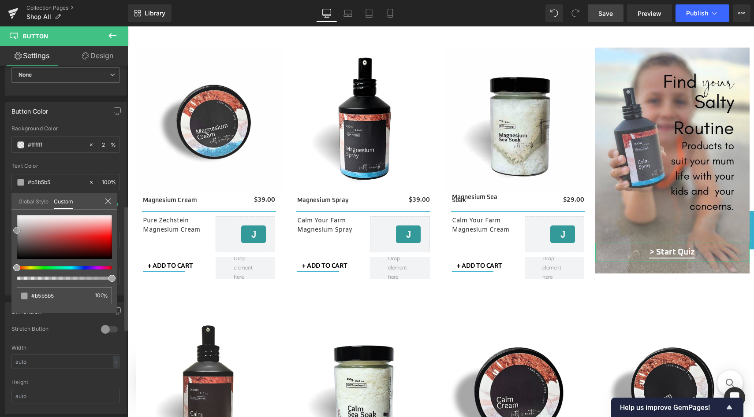
type input "#606060"
type input "#282828"
type input "#070707"
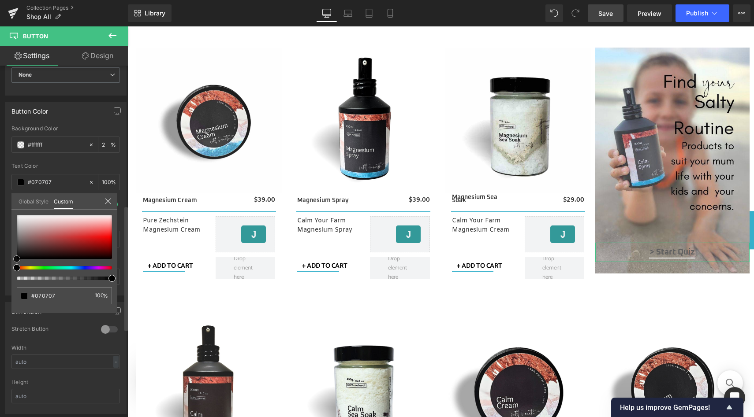
type input "#000000"
drag, startPoint x: 16, startPoint y: 215, endPoint x: 11, endPoint y: 266, distance: 50.9
click at [11, 266] on div "#000000 100 %" at bounding box center [64, 264] width 106 height 98
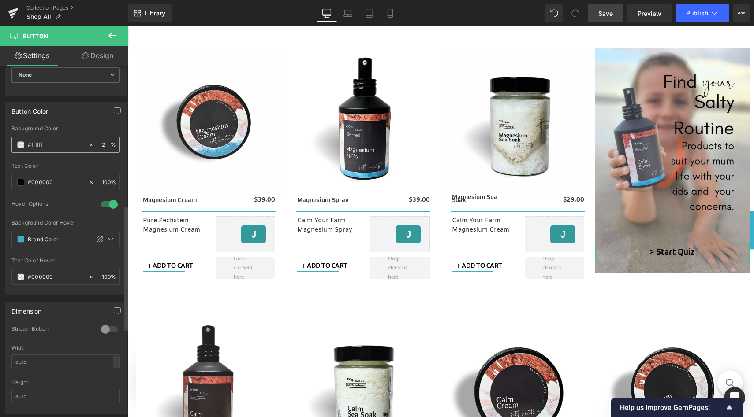
click at [21, 144] on span at bounding box center [20, 144] width 7 height 7
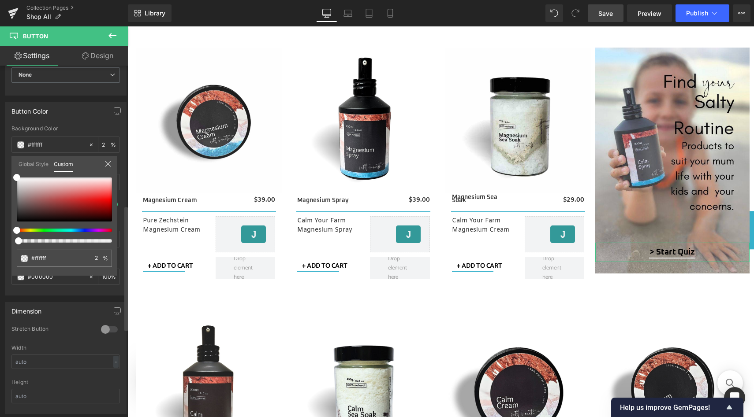
type input "5"
type input "7"
type input "14"
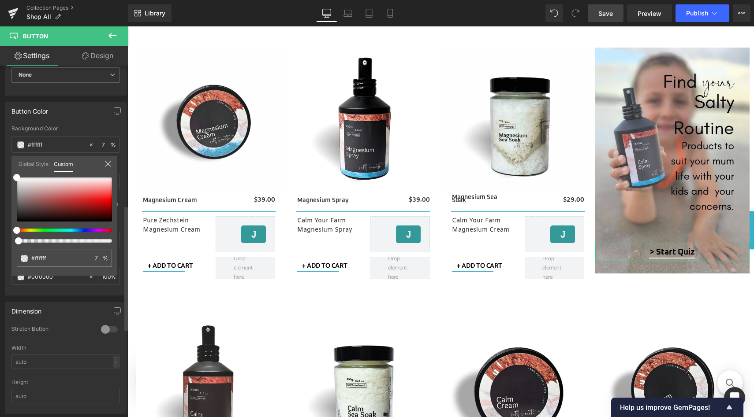
type input "14"
type input "17"
type input "15"
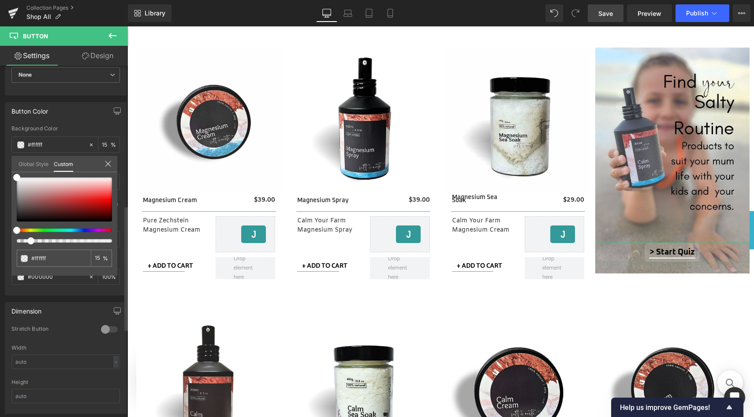
type input "14"
type input "6"
type input "2"
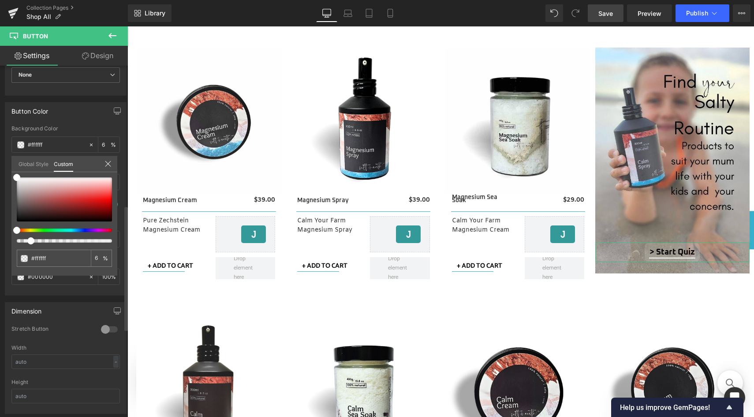
type input "2"
type input "0"
drag, startPoint x: 20, startPoint y: 243, endPoint x: 11, endPoint y: 241, distance: 8.7
click at [11, 241] on div "#ffffff 0 %" at bounding box center [64, 227] width 106 height 98
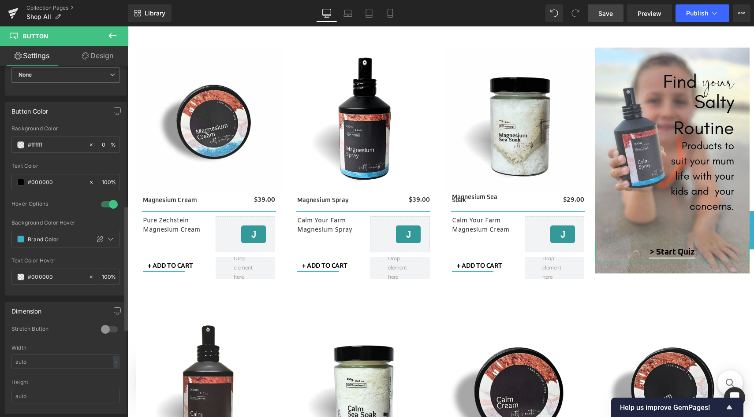
click at [88, 145] on icon at bounding box center [91, 145] width 6 height 6
click at [74, 144] on input "none" at bounding box center [56, 145] width 56 height 10
drag, startPoint x: 74, startPoint y: 144, endPoint x: 22, endPoint y: 140, distance: 52.6
click at [22, 140] on div "none" at bounding box center [50, 144] width 76 height 15
type input "fff"
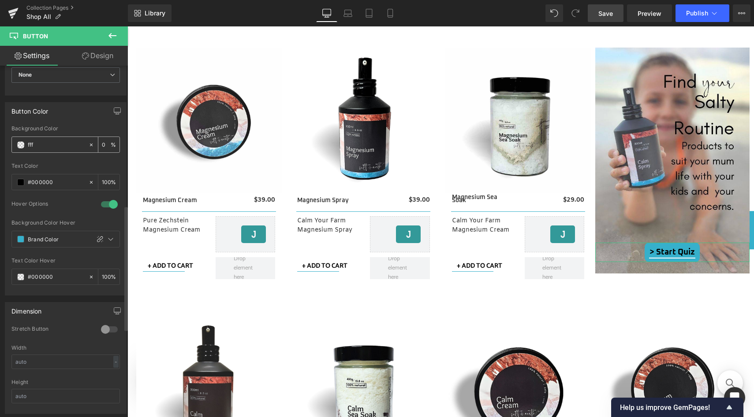
type input "100"
type input "fffff"
type input "0"
type input "ffffff"
type input "100"
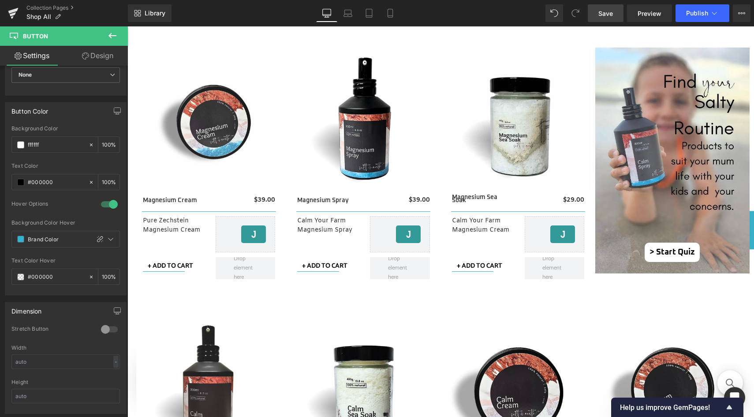
type input "ffffff"
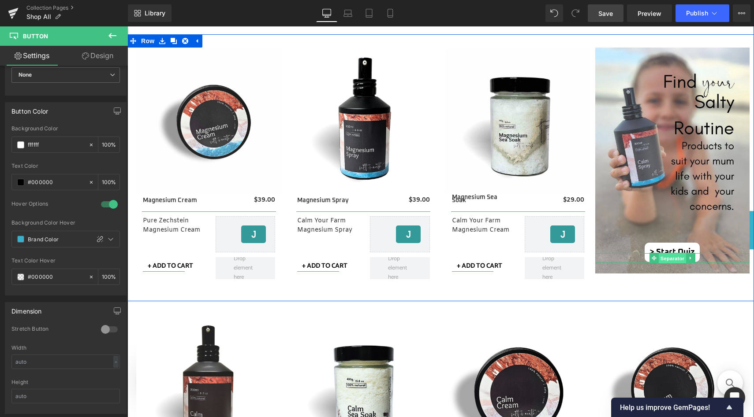
click at [666, 259] on span "Separator" at bounding box center [671, 258] width 27 height 11
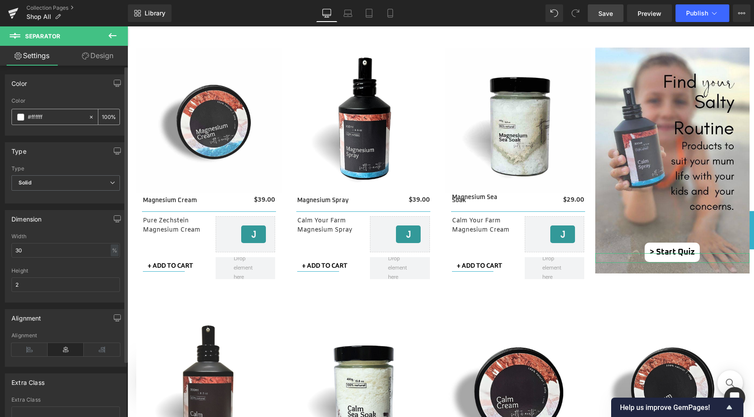
click at [21, 116] on span at bounding box center [20, 117] width 7 height 7
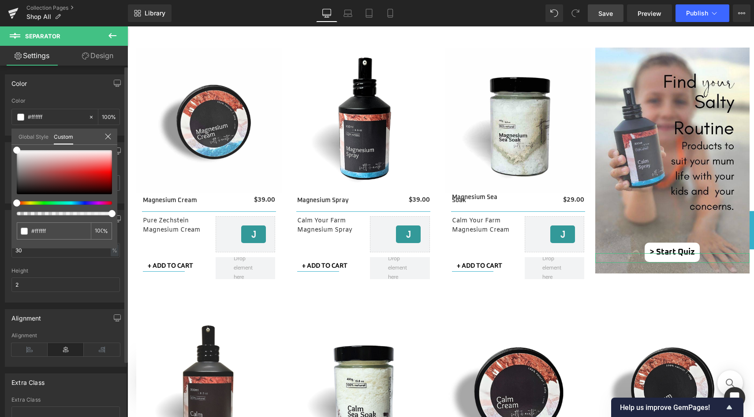
click at [30, 136] on link "Global Style" at bounding box center [34, 136] width 30 height 15
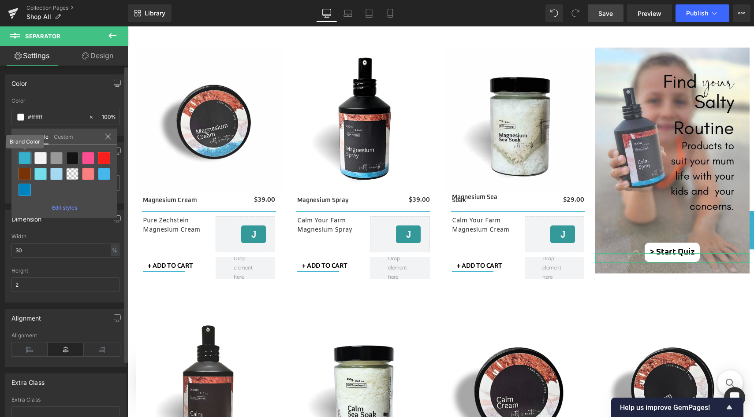
click at [28, 158] on div at bounding box center [25, 158] width 12 height 12
type input "Brand Color"
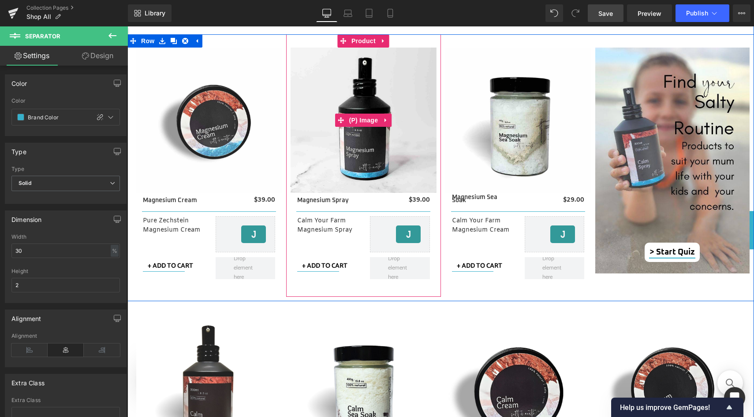
click at [314, 180] on img at bounding box center [362, 120] width 145 height 145
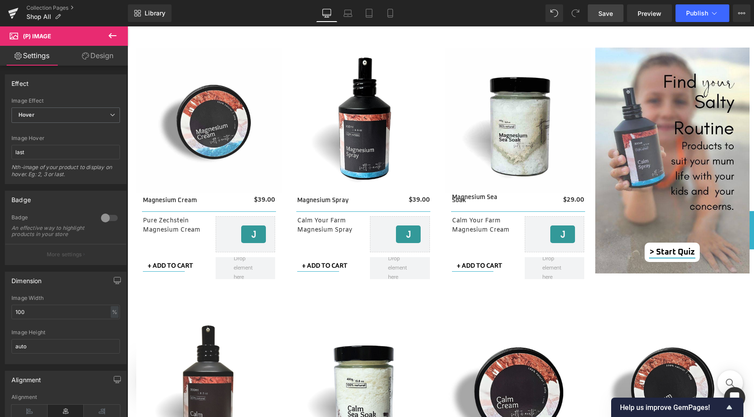
click at [608, 17] on span "Save" at bounding box center [605, 13] width 15 height 9
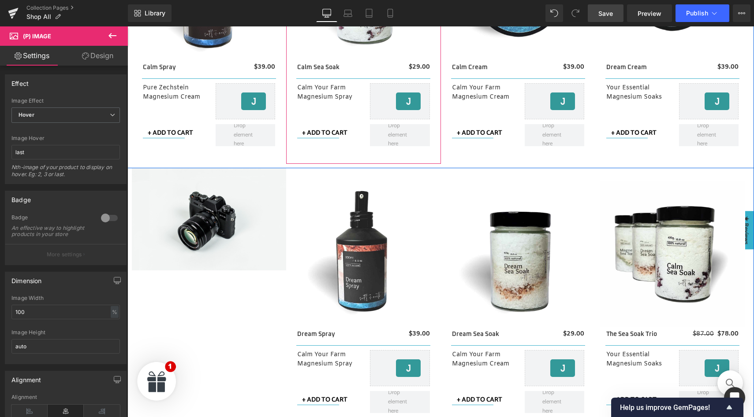
scroll to position [771, 0]
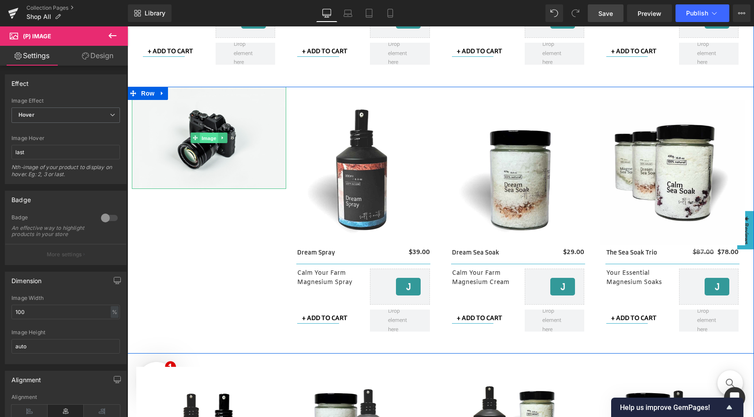
click at [204, 137] on span "Image" at bounding box center [209, 138] width 19 height 11
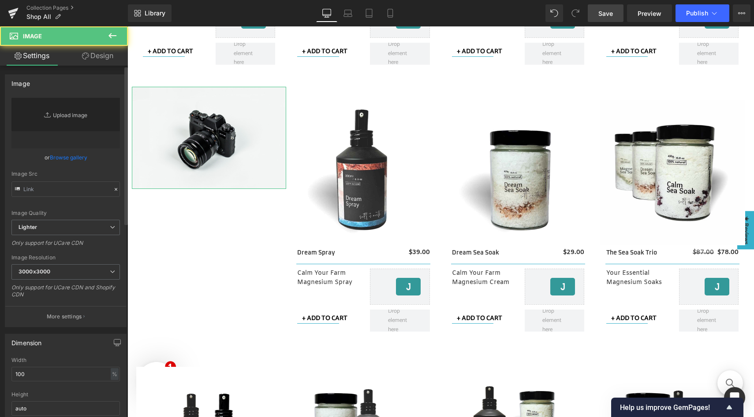
type input "//[DOMAIN_NAME][URL]"
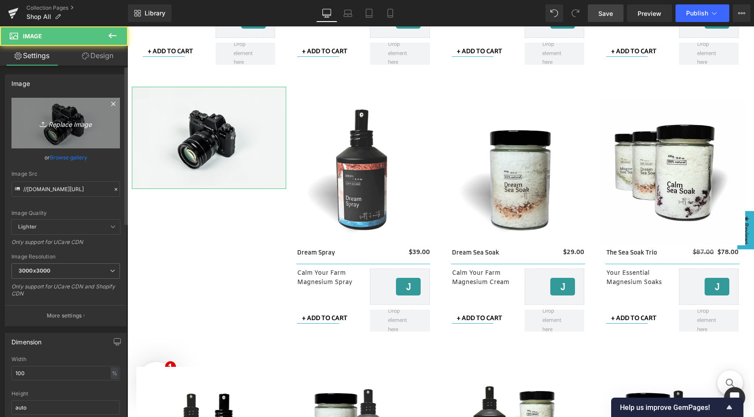
click at [65, 119] on icon "Replace Image" at bounding box center [65, 123] width 71 height 11
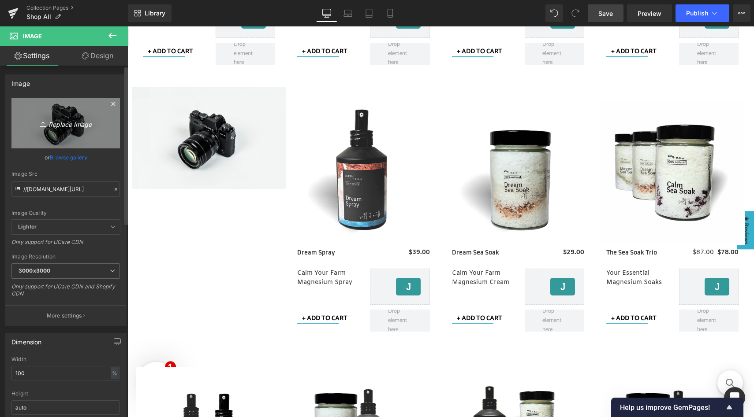
type input "C:\fakepath\find your calm in a spray.jpg"
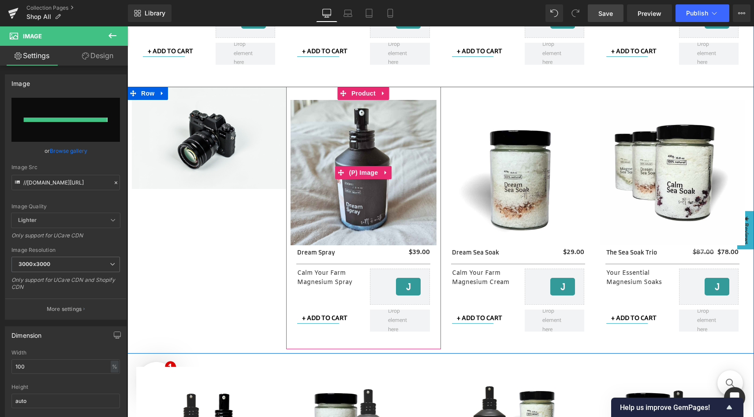
type input "[URL][DOMAIN_NAME]"
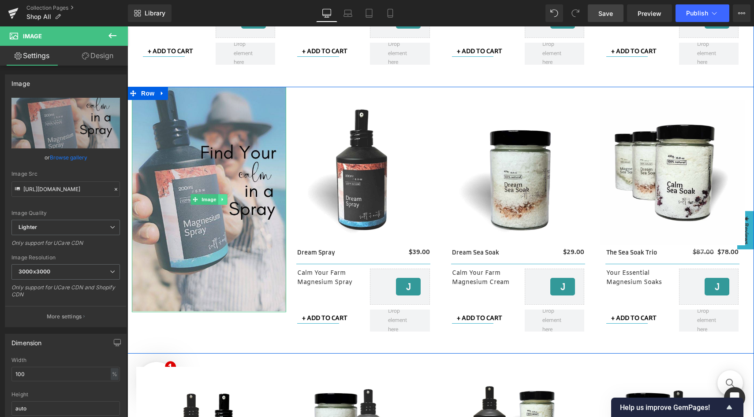
click at [220, 201] on icon at bounding box center [222, 199] width 5 height 5
click at [225, 202] on icon at bounding box center [227, 199] width 5 height 5
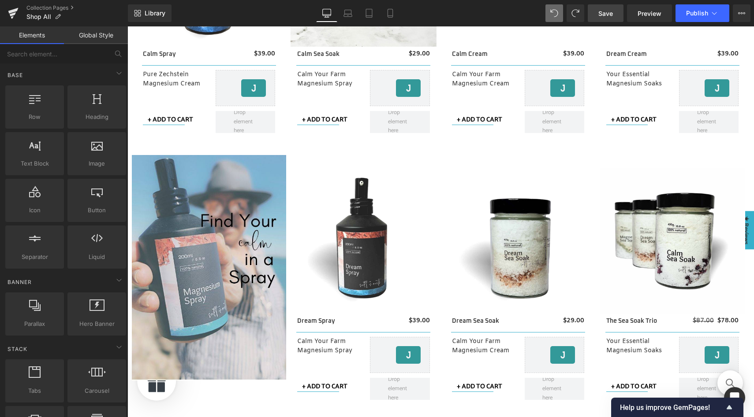
scroll to position [703, 0]
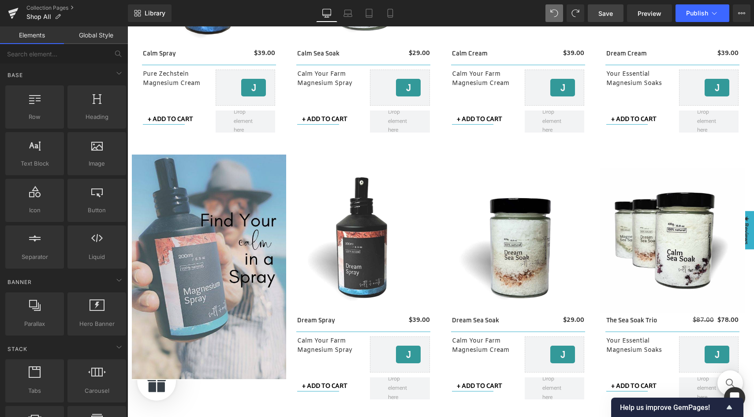
click at [600, 12] on span "Save" at bounding box center [605, 13] width 15 height 9
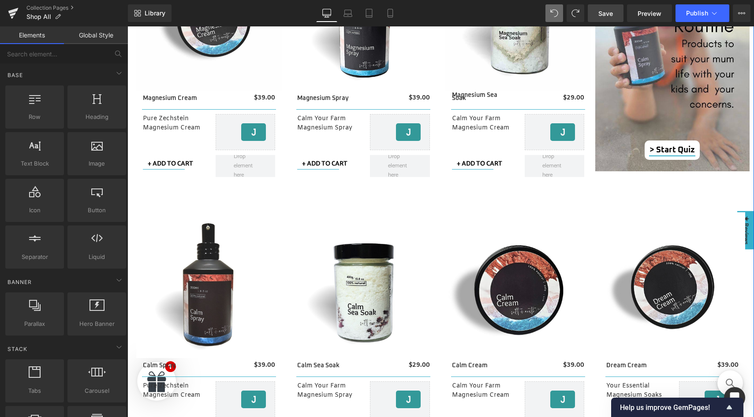
scroll to position [351, 0]
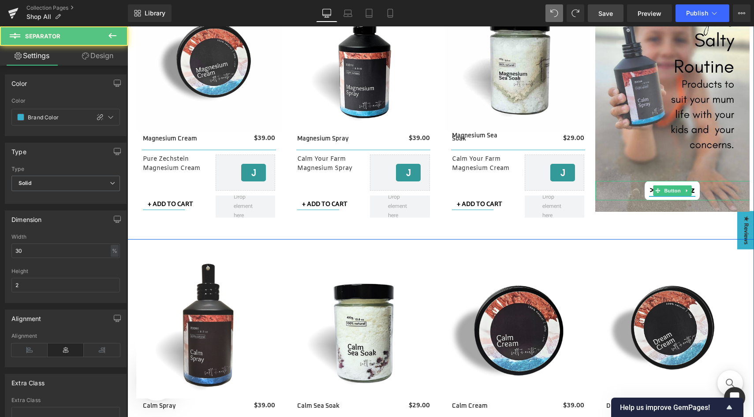
click at [683, 192] on div "Separator" at bounding box center [672, 197] width 154 height 10
click at [684, 189] on icon at bounding box center [686, 190] width 5 height 5
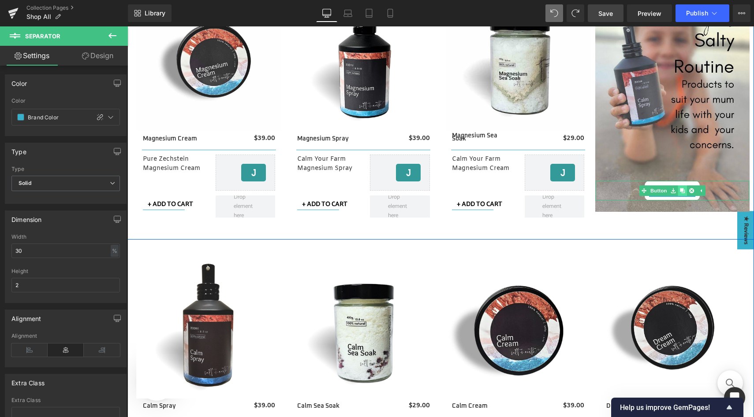
click at [680, 191] on icon at bounding box center [682, 190] width 5 height 5
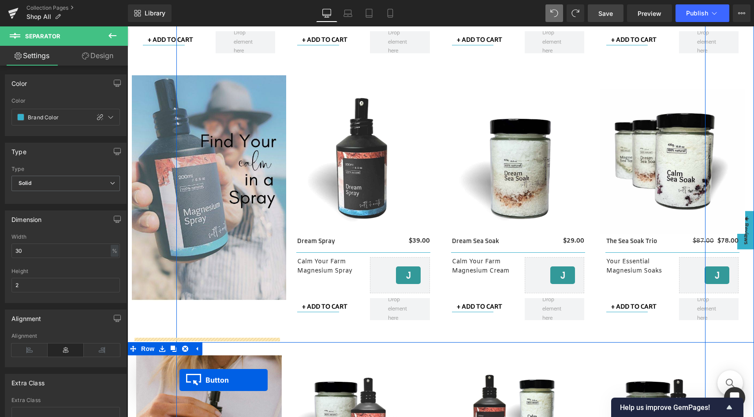
scroll to position [800, 0]
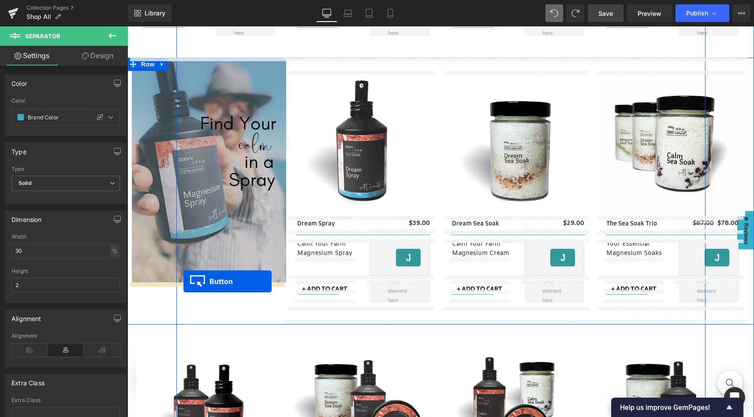
drag, startPoint x: 653, startPoint y: 178, endPoint x: 183, endPoint y: 282, distance: 480.7
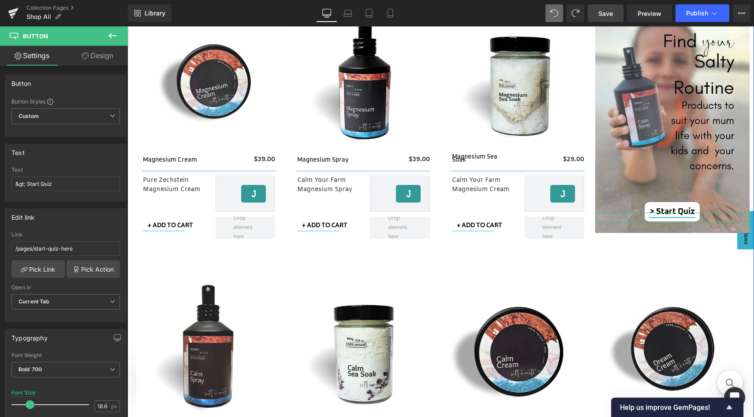
scroll to position [238, 0]
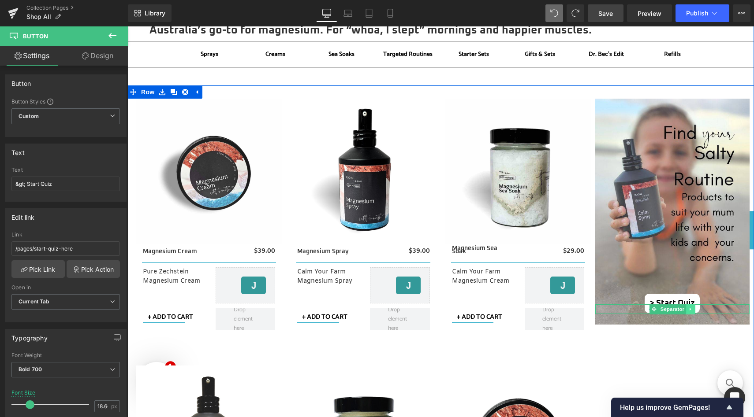
click at [688, 311] on icon at bounding box center [690, 309] width 5 height 5
click at [685, 312] on link at bounding box center [685, 309] width 9 height 11
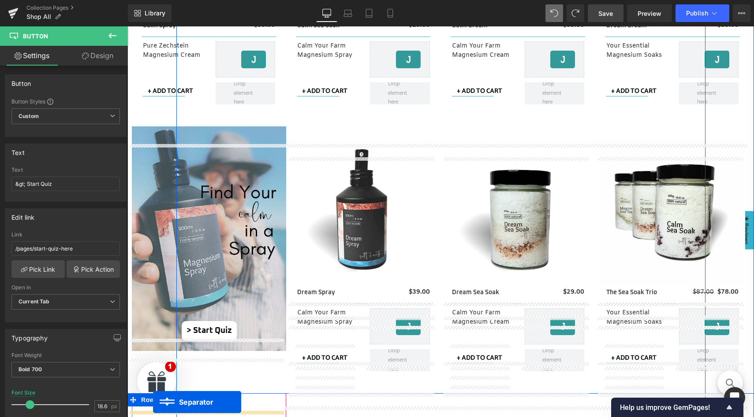
scroll to position [758, 0]
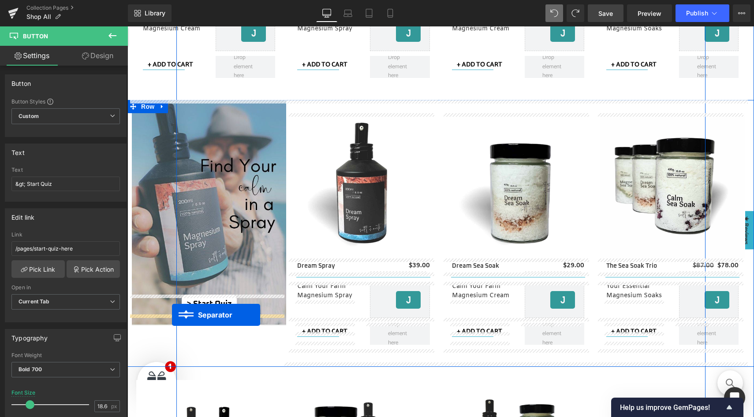
drag, startPoint x: 648, startPoint y: 308, endPoint x: 172, endPoint y: 315, distance: 476.4
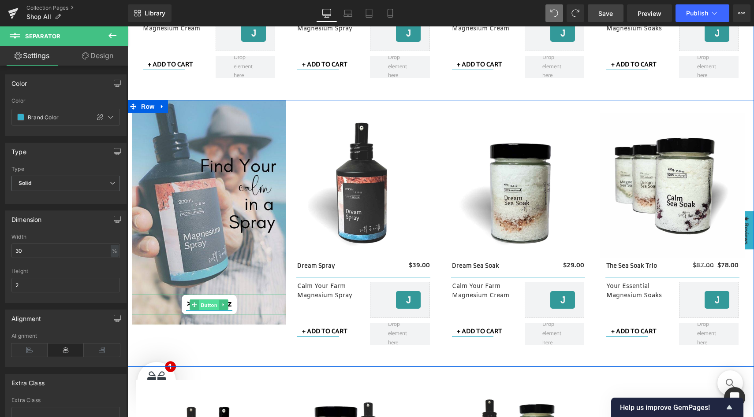
click at [205, 305] on span "Button" at bounding box center [209, 305] width 20 height 11
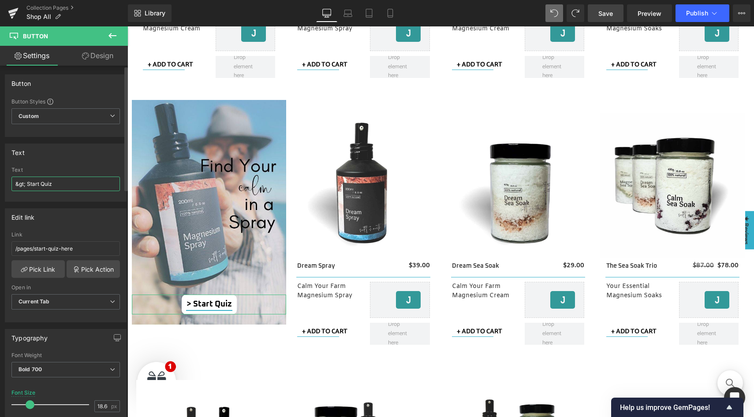
drag, startPoint x: 63, startPoint y: 184, endPoint x: 3, endPoint y: 183, distance: 59.9
click at [3, 183] on div "Text &gt; Start Quiz Text &gt; Start Quiz" at bounding box center [66, 169] width 132 height 65
type input "Shop Sprays"
click at [34, 270] on link "Pick Link" at bounding box center [37, 269] width 53 height 18
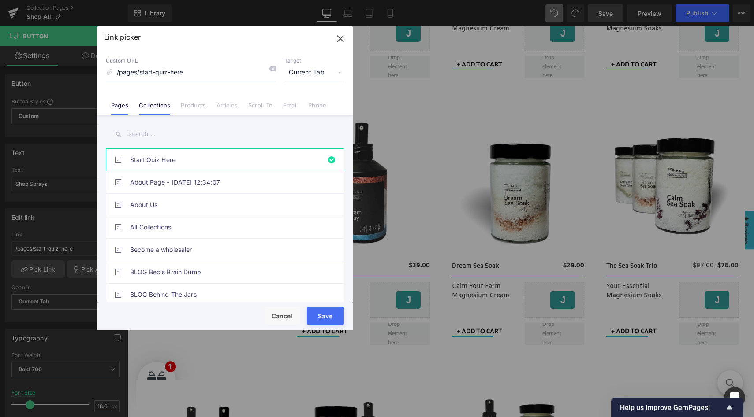
click at [157, 106] on link "Collections" at bounding box center [154, 108] width 31 height 13
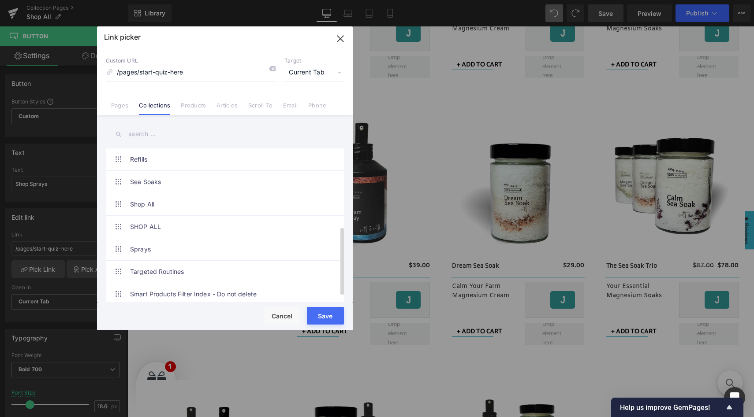
scroll to position [187, 0]
click at [150, 243] on link "Sprays" at bounding box center [227, 249] width 194 height 22
type input "/collections/magnesium-sprays"
click at [322, 313] on button "Save" at bounding box center [325, 316] width 37 height 18
type input "/collections/magnesium-sprays"
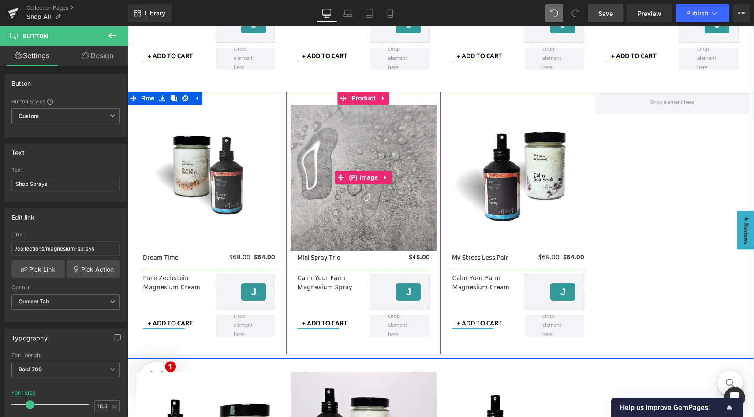
scroll to position [1356, 0]
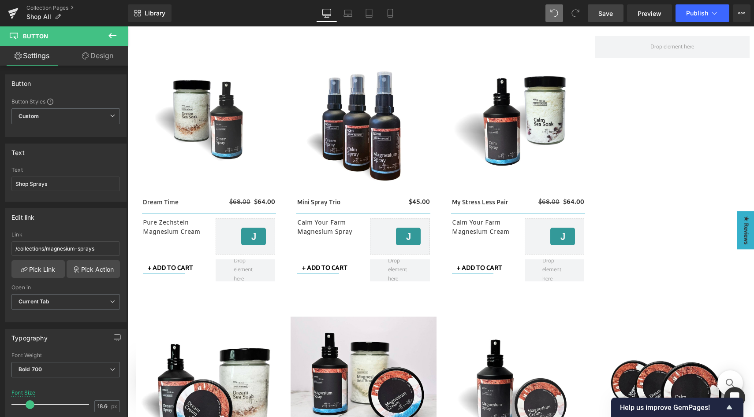
click at [114, 35] on icon at bounding box center [112, 35] width 11 height 11
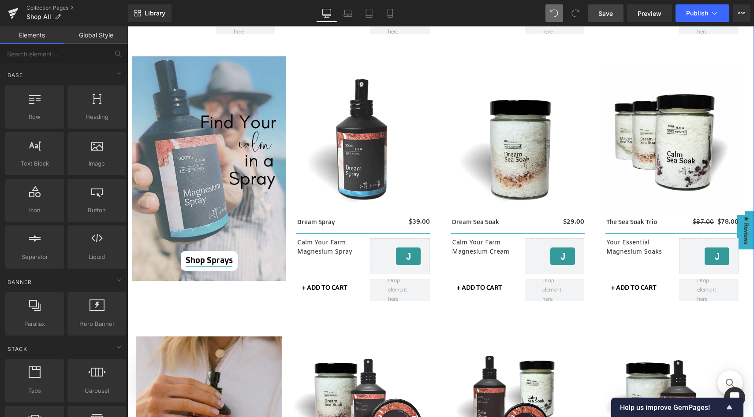
scroll to position [787, 0]
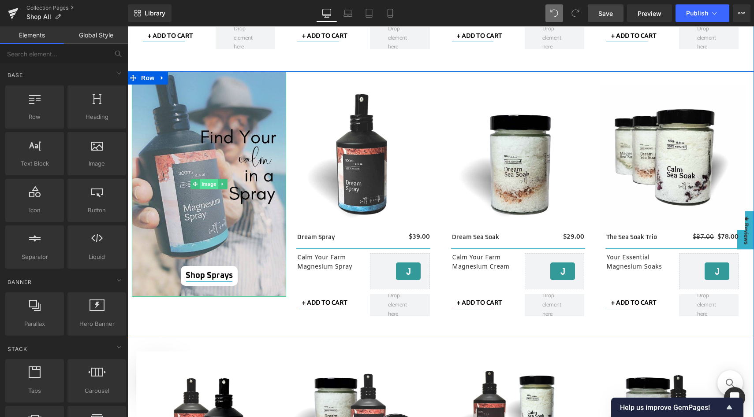
click at [206, 184] on span "Image" at bounding box center [209, 184] width 19 height 11
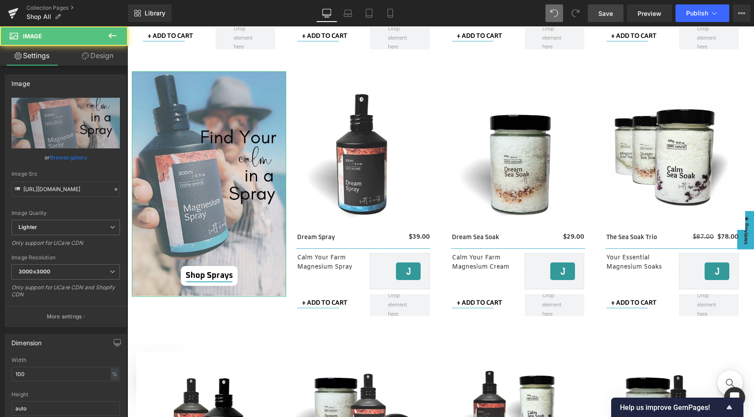
click at [94, 57] on link "Design" at bounding box center [98, 56] width 64 height 20
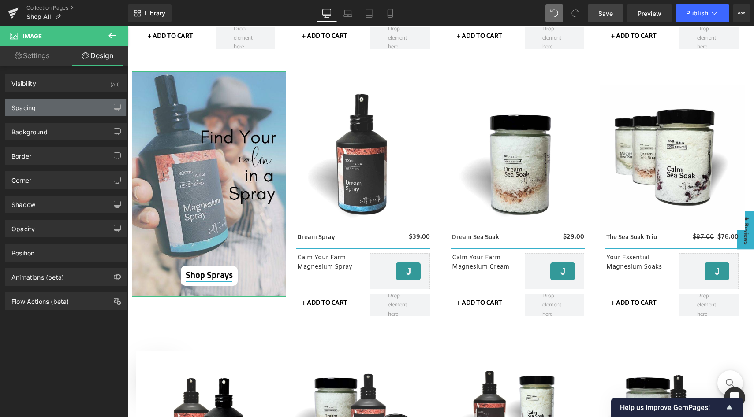
click at [73, 110] on div "Spacing" at bounding box center [65, 107] width 121 height 17
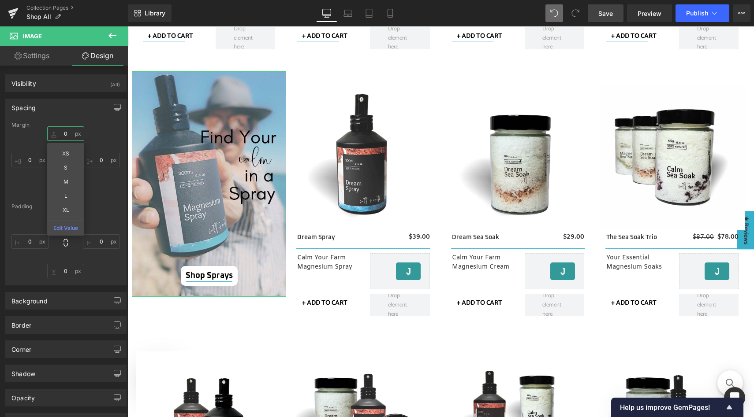
click at [71, 134] on input "0" at bounding box center [65, 133] width 37 height 15
type input "30"
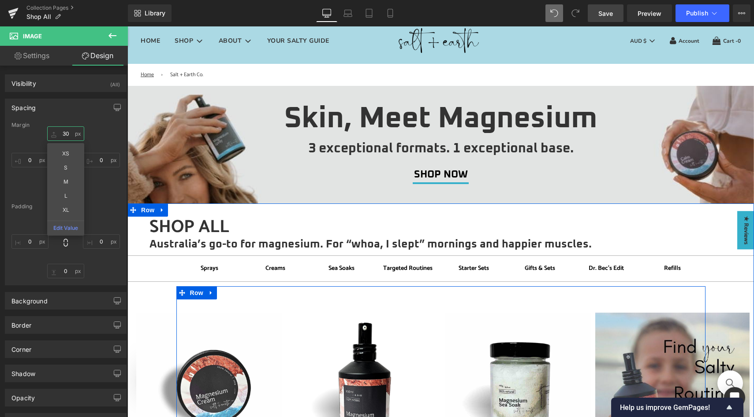
scroll to position [196, 0]
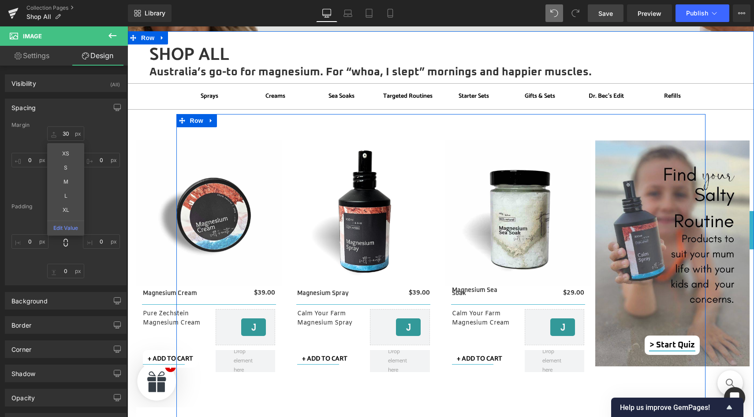
click at [716, 155] on img at bounding box center [672, 254] width 154 height 226
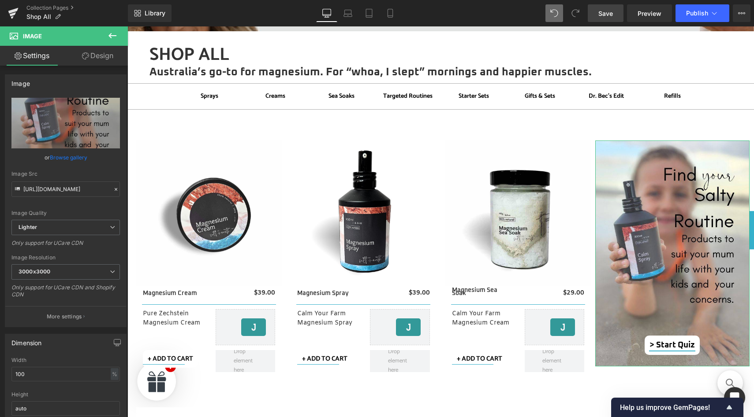
click at [91, 58] on link "Design" at bounding box center [98, 56] width 64 height 20
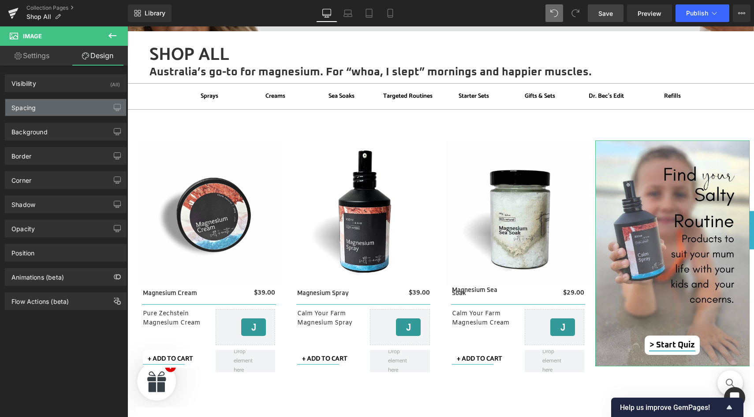
click at [70, 111] on div "Spacing" at bounding box center [65, 107] width 121 height 17
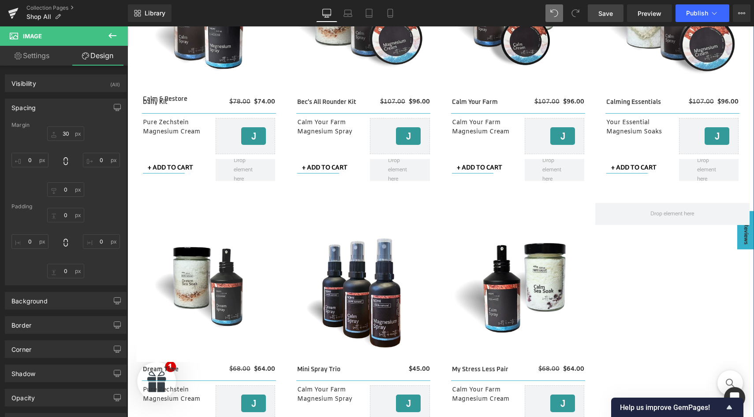
scroll to position [1189, 0]
click at [108, 40] on icon at bounding box center [112, 35] width 11 height 11
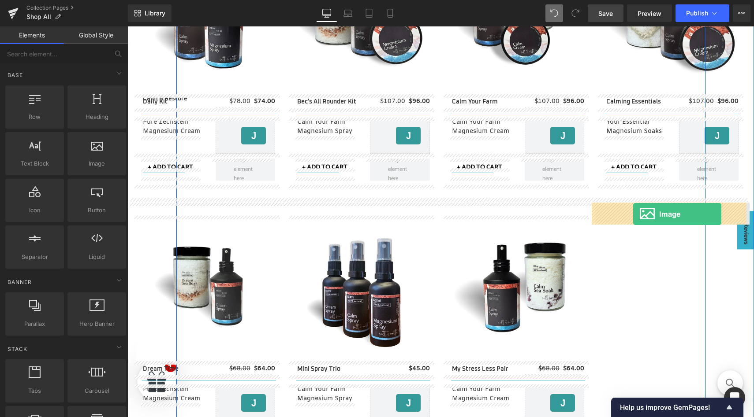
drag, startPoint x: 223, startPoint y: 173, endPoint x: 633, endPoint y: 214, distance: 411.4
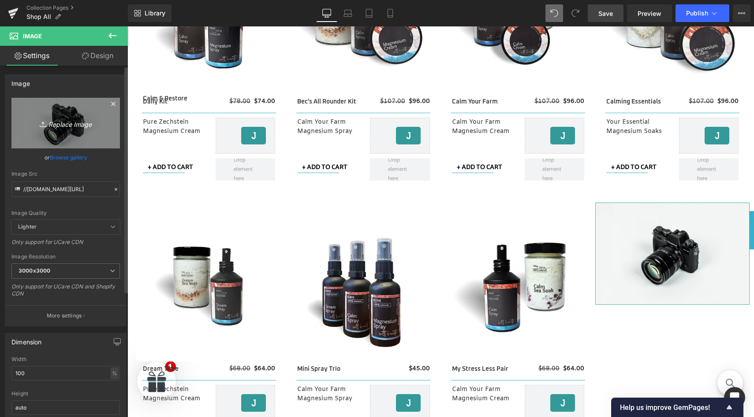
click at [70, 125] on icon "Replace Image" at bounding box center [65, 123] width 71 height 11
type input "C:\fakepath\new to magnesium.jpg"
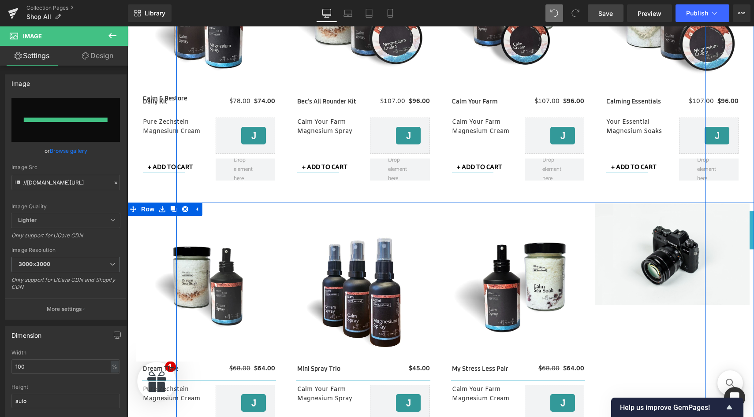
type input "[URL][DOMAIN_NAME]"
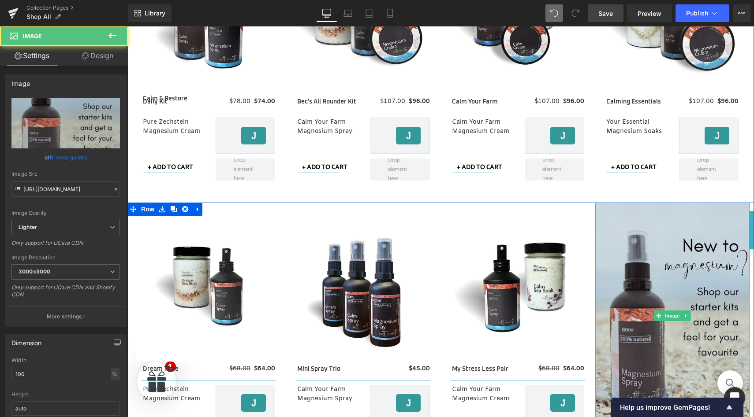
click at [662, 274] on img at bounding box center [672, 316] width 154 height 226
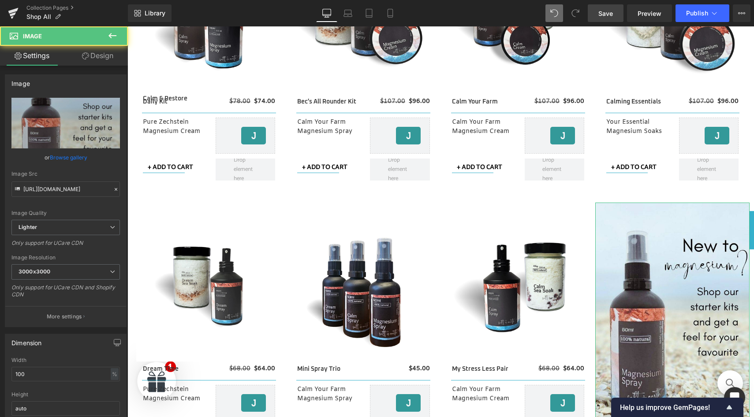
click at [93, 53] on link "Design" at bounding box center [98, 56] width 64 height 20
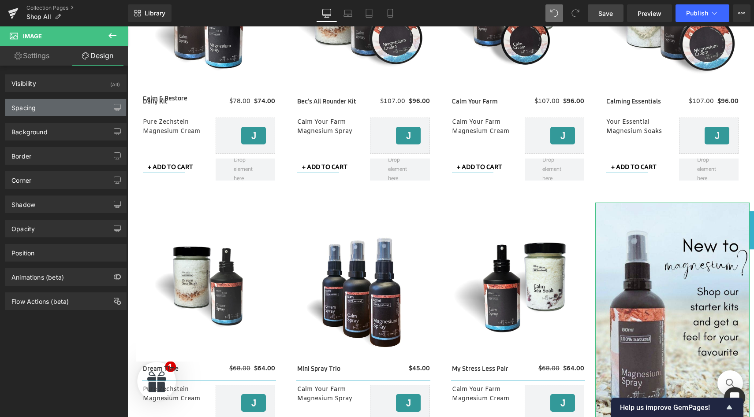
click at [56, 108] on div "Spacing" at bounding box center [65, 107] width 121 height 17
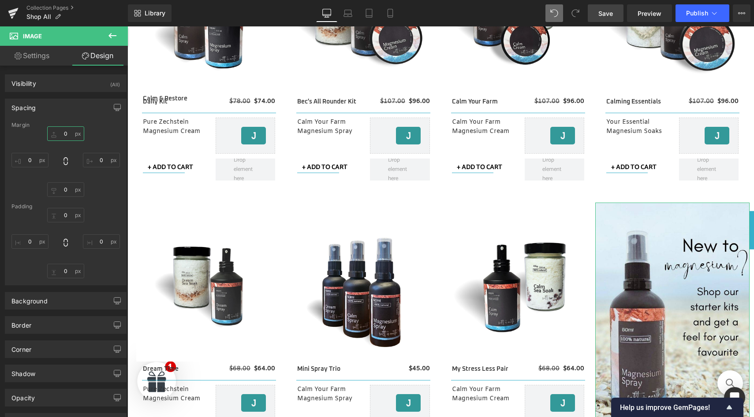
click at [67, 132] on input "0" at bounding box center [65, 133] width 37 height 15
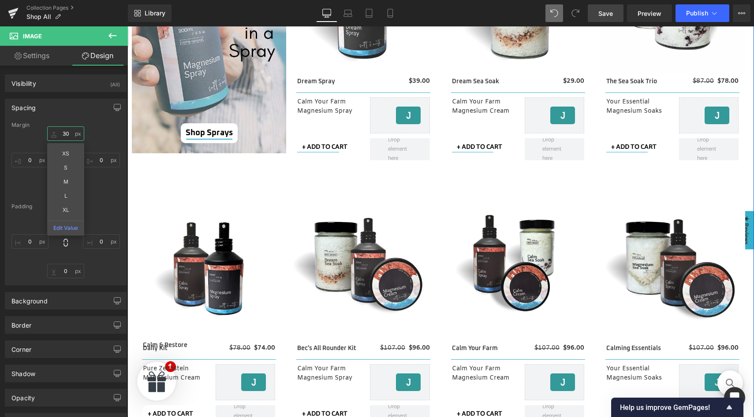
scroll to position [925, 0]
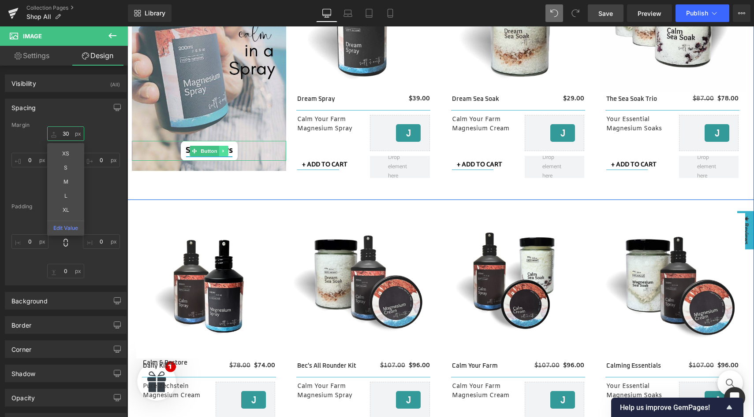
type input "30"
click at [223, 149] on icon at bounding box center [223, 150] width 1 height 3
click at [216, 151] on icon at bounding box center [218, 151] width 5 height 5
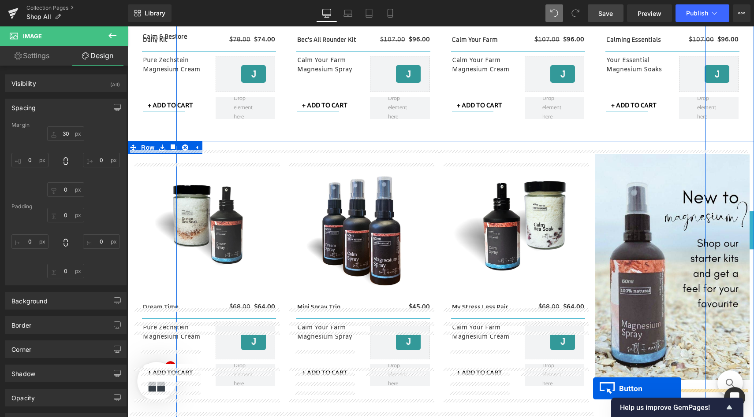
scroll to position [1295, 0]
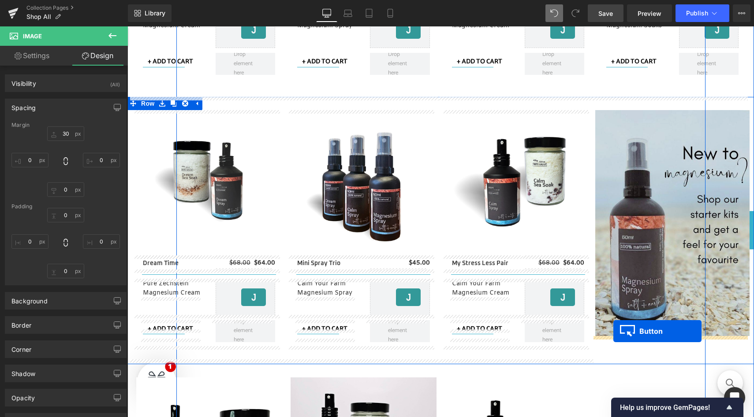
drag, startPoint x: 176, startPoint y: 152, endPoint x: 613, endPoint y: 331, distance: 472.1
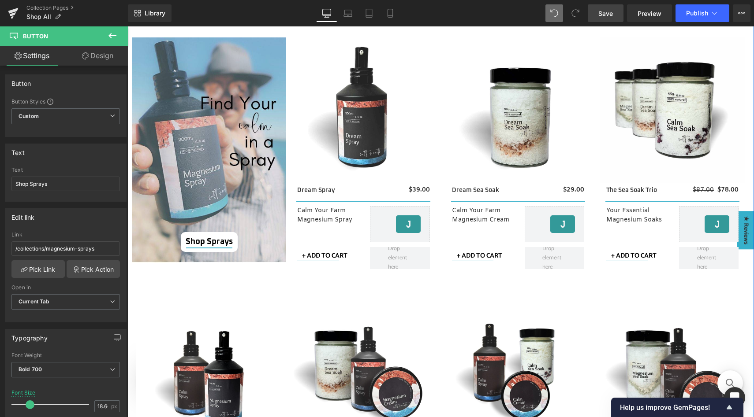
scroll to position [831, 0]
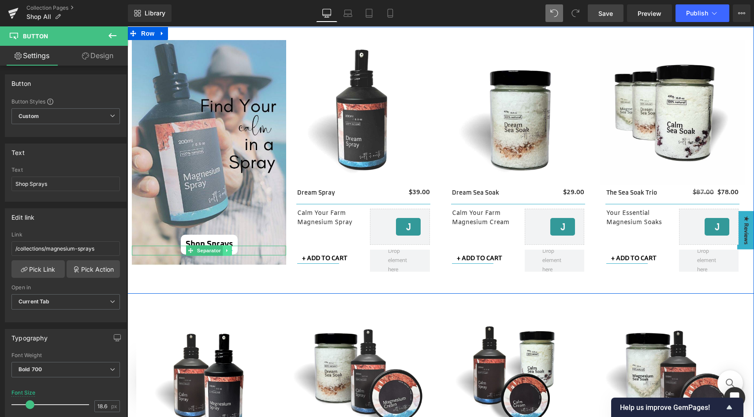
click at [226, 251] on icon at bounding box center [226, 250] width 1 height 3
click at [221, 252] on icon at bounding box center [222, 250] width 5 height 5
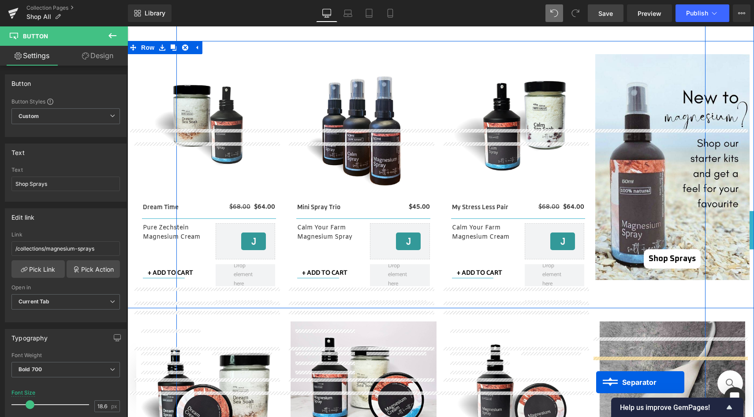
scroll to position [1404, 0]
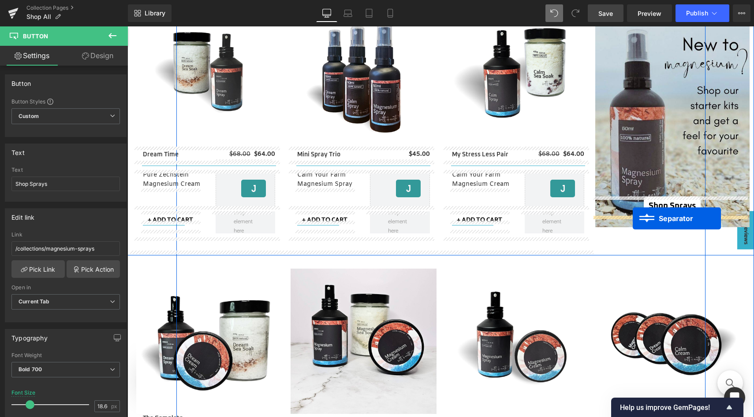
drag, startPoint x: 186, startPoint y: 252, endPoint x: 632, endPoint y: 219, distance: 447.7
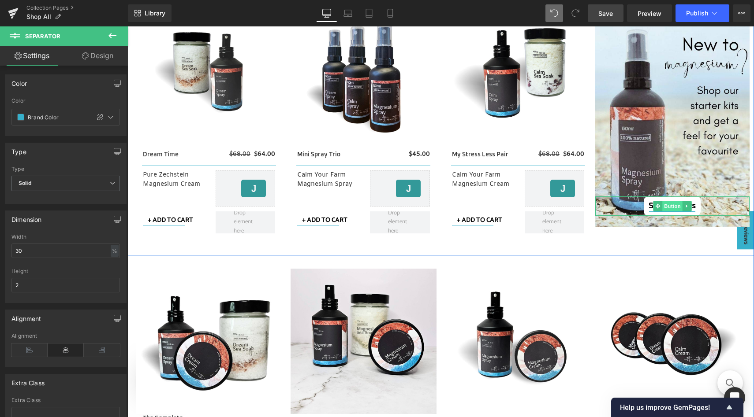
click at [663, 203] on span "Button" at bounding box center [672, 206] width 20 height 11
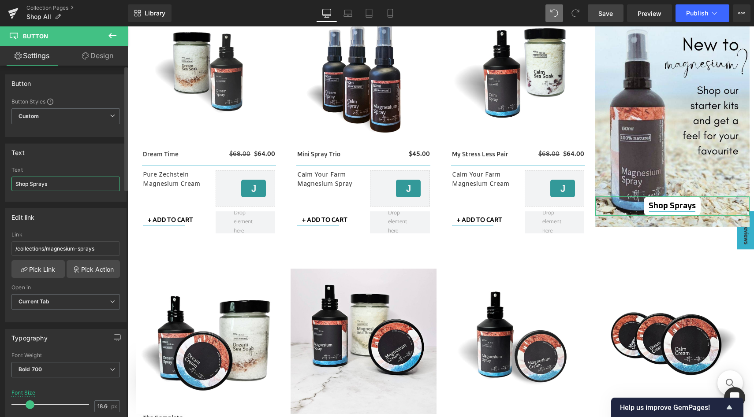
drag, startPoint x: 30, startPoint y: 186, endPoint x: 63, endPoint y: 186, distance: 32.6
click at [63, 186] on input "Shop Sprays" at bounding box center [65, 184] width 108 height 15
drag, startPoint x: 30, startPoint y: 185, endPoint x: 81, endPoint y: 186, distance: 50.7
click at [81, 186] on input "Shop Starter Kits" at bounding box center [65, 184] width 108 height 15
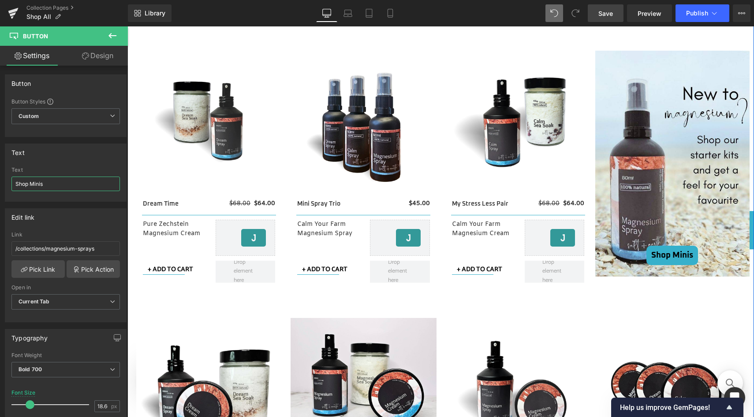
scroll to position [1355, 0]
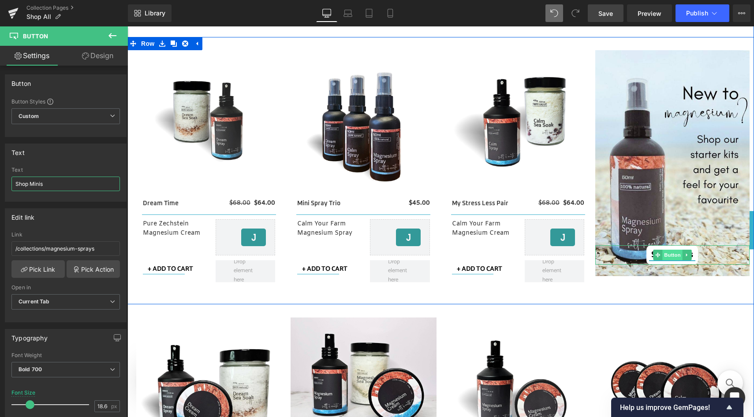
click at [668, 255] on span "Button" at bounding box center [672, 255] width 20 height 11
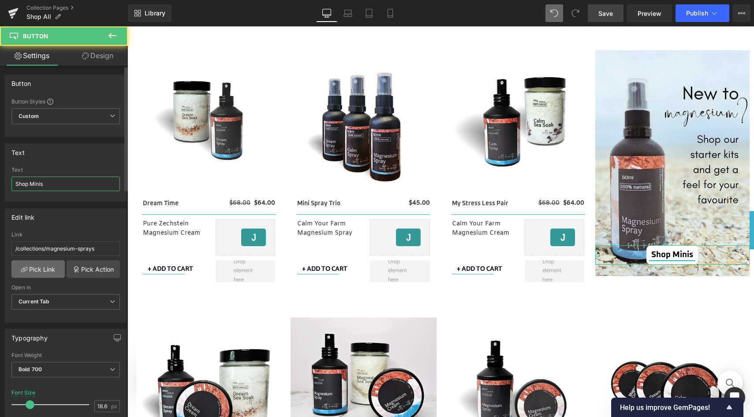
type input "Shop Minis"
click at [34, 269] on link "Pick Link" at bounding box center [37, 269] width 53 height 18
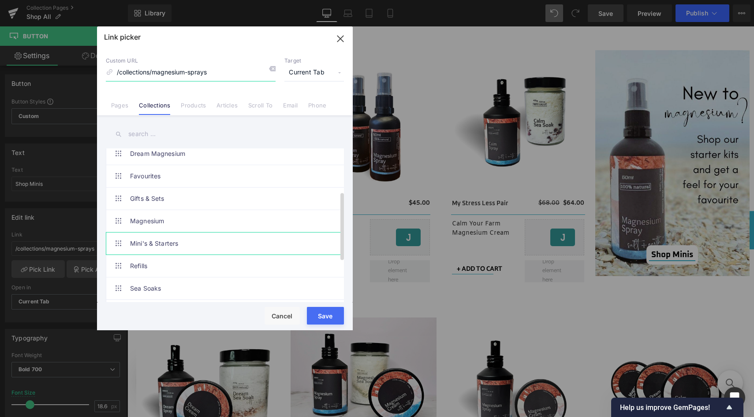
scroll to position [97, 0]
click at [205, 248] on link "Mini's & Starters" at bounding box center [227, 243] width 194 height 22
type input "/collections/starter-sets"
click at [328, 317] on button "Save" at bounding box center [325, 316] width 37 height 18
type input "/collections/starter-sets"
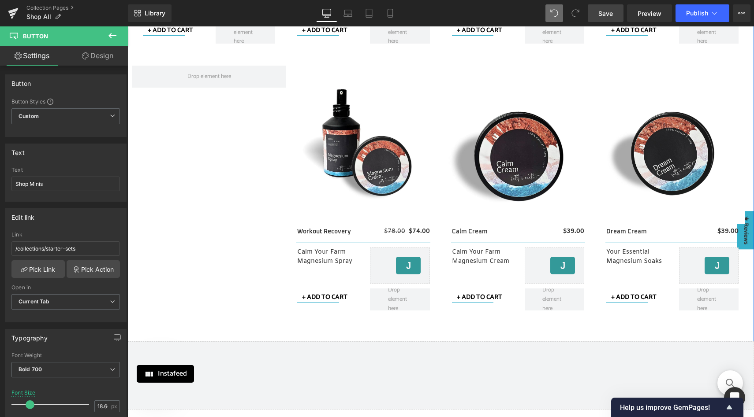
scroll to position [1847, 0]
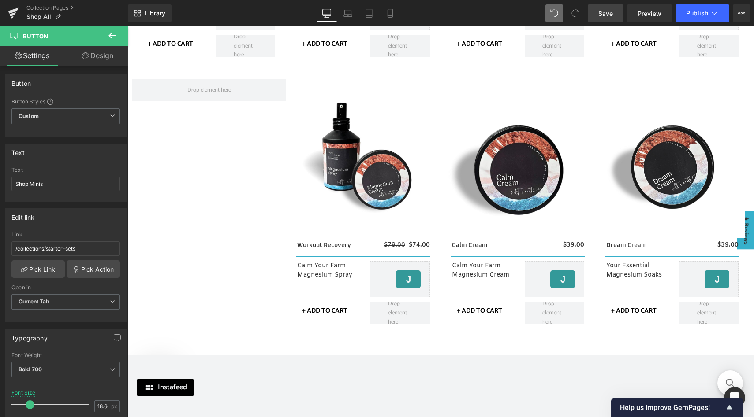
click at [109, 32] on icon at bounding box center [112, 35] width 11 height 11
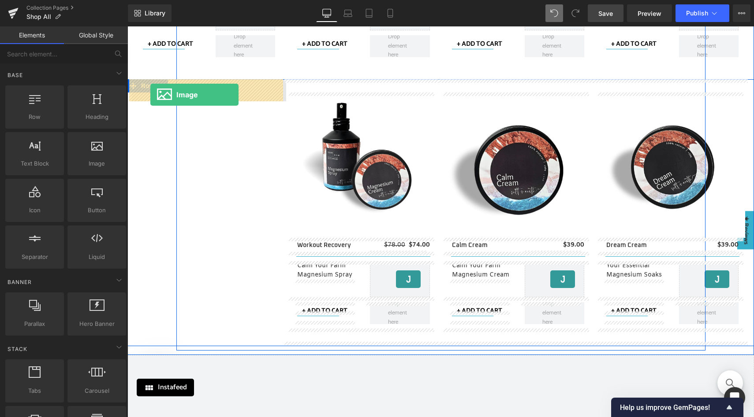
drag, startPoint x: 215, startPoint y: 188, endPoint x: 150, endPoint y: 95, distance: 113.1
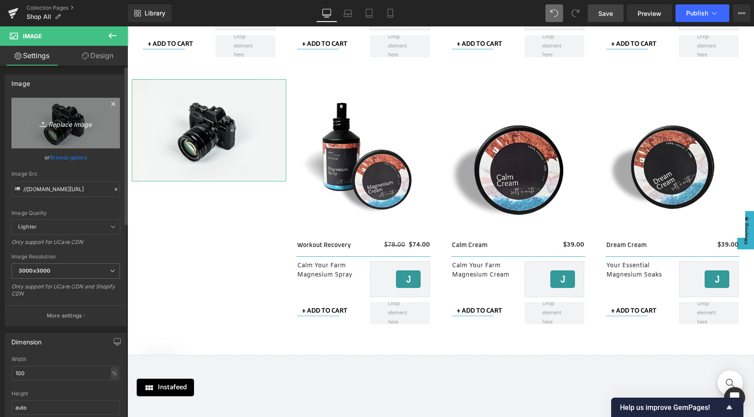
click at [74, 126] on icon "Replace Image" at bounding box center [65, 123] width 71 height 11
type input "C:\fakepath\Link to Salty News.jpg"
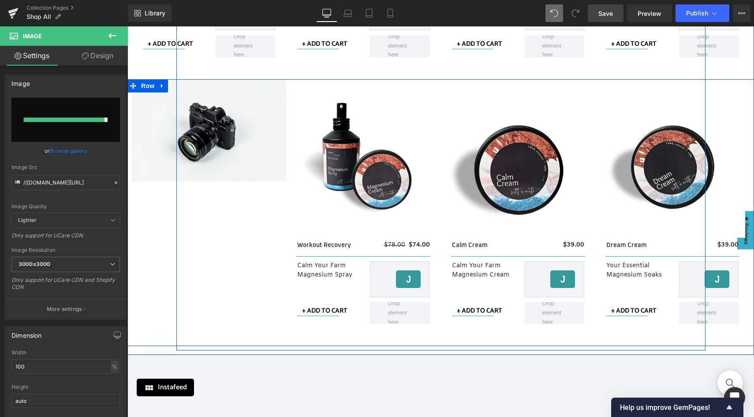
type input "[URL][DOMAIN_NAME]"
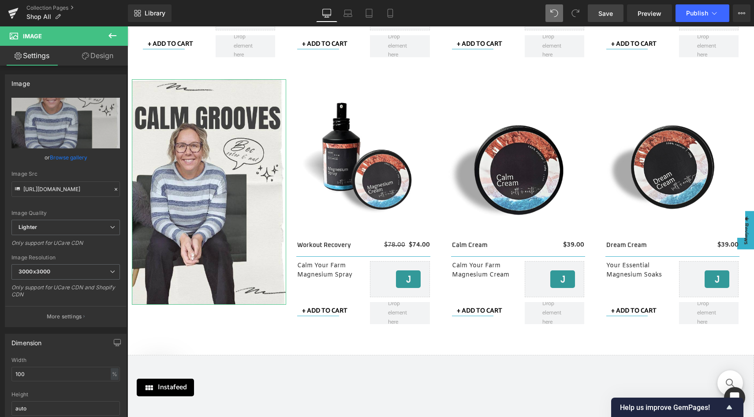
click at [93, 49] on link "Design" at bounding box center [98, 56] width 64 height 20
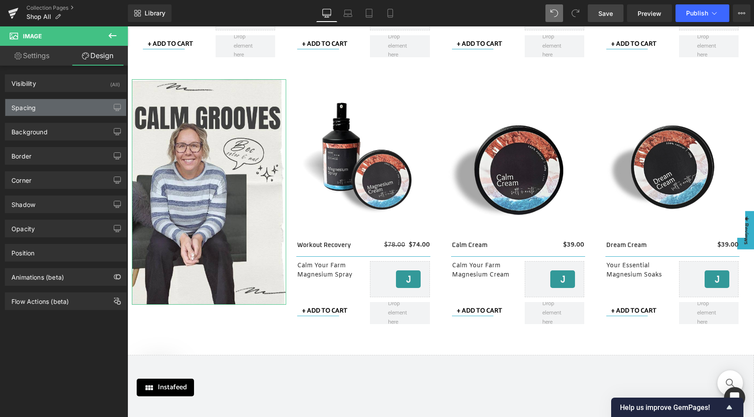
click at [51, 104] on div "Spacing" at bounding box center [65, 107] width 121 height 17
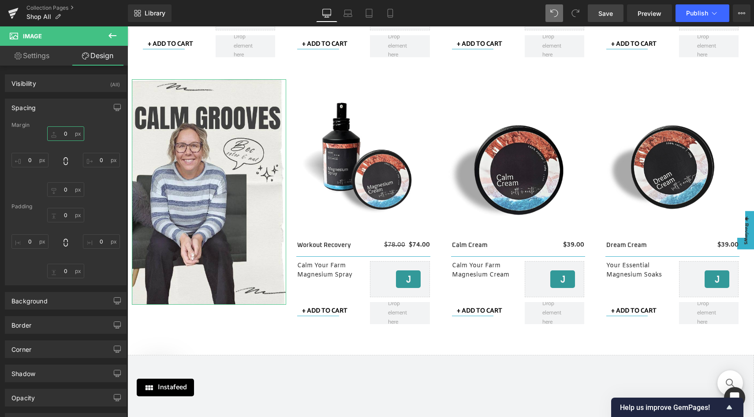
click at [67, 131] on input "0" at bounding box center [65, 133] width 37 height 15
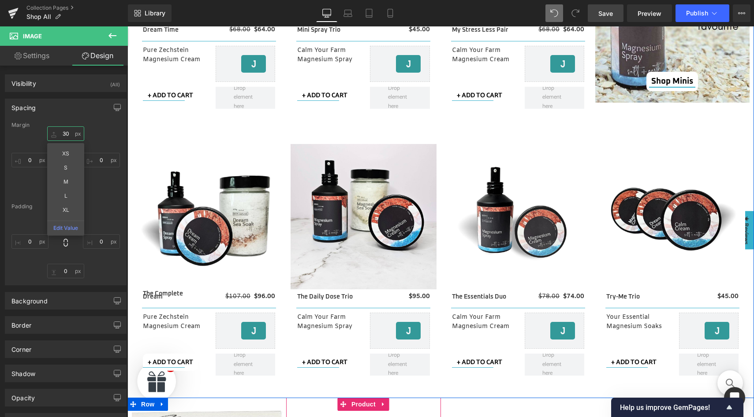
scroll to position [1529, 0]
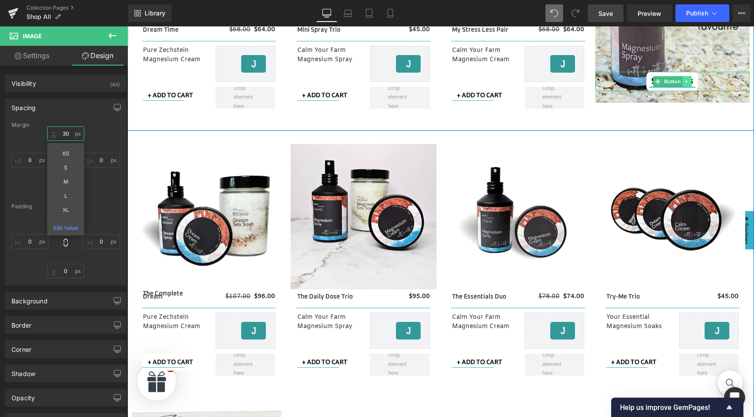
type input "30"
click at [685, 82] on icon at bounding box center [685, 81] width 1 height 3
click at [680, 82] on icon at bounding box center [682, 81] width 5 height 5
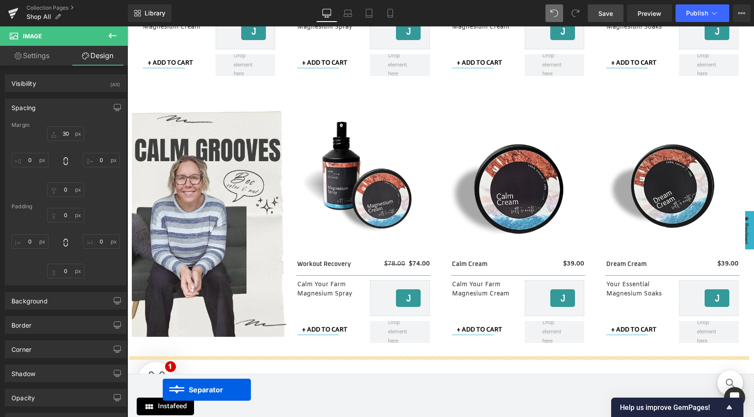
scroll to position [1864, 0]
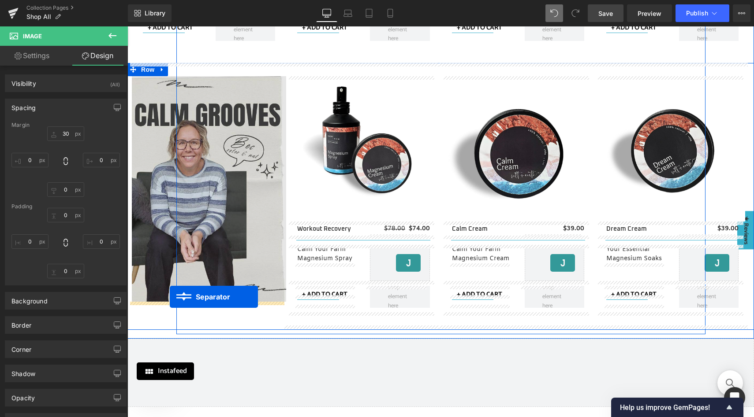
drag, startPoint x: 650, startPoint y: 74, endPoint x: 170, endPoint y: 297, distance: 529.8
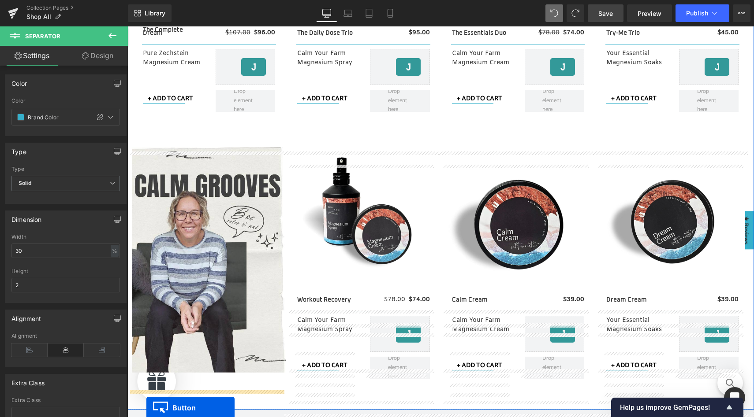
scroll to position [1863, 0]
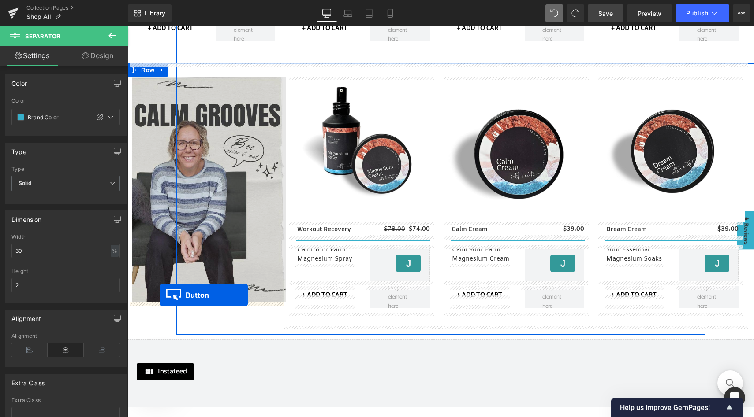
drag, startPoint x: 640, startPoint y: 161, endPoint x: 160, endPoint y: 295, distance: 499.2
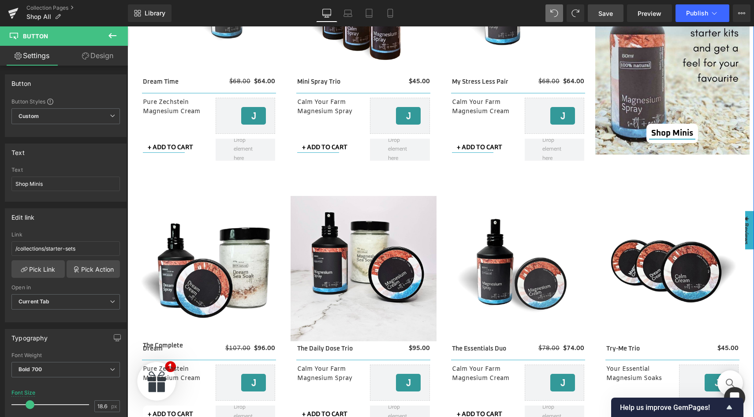
scroll to position [1467, 0]
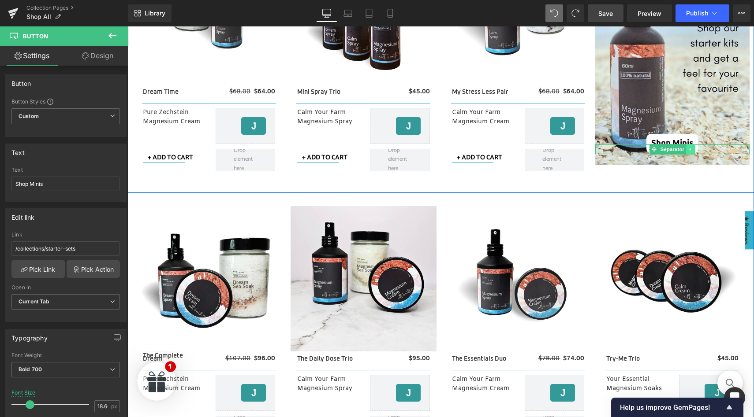
click at [688, 149] on icon at bounding box center [690, 149] width 5 height 5
click at [683, 150] on icon at bounding box center [685, 149] width 5 height 5
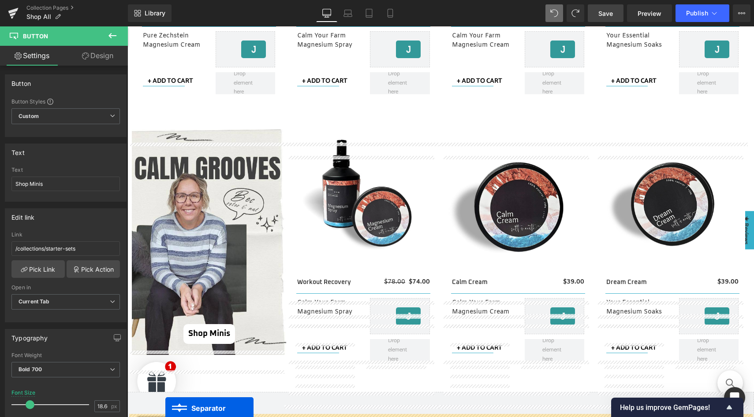
scroll to position [1863, 0]
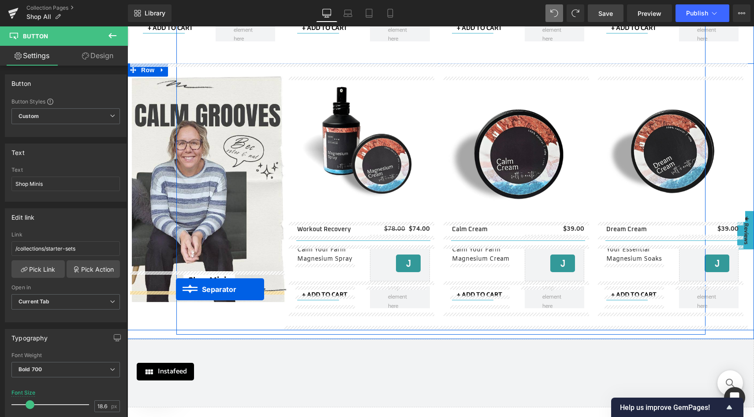
drag, startPoint x: 650, startPoint y: 151, endPoint x: 176, endPoint y: 289, distance: 493.9
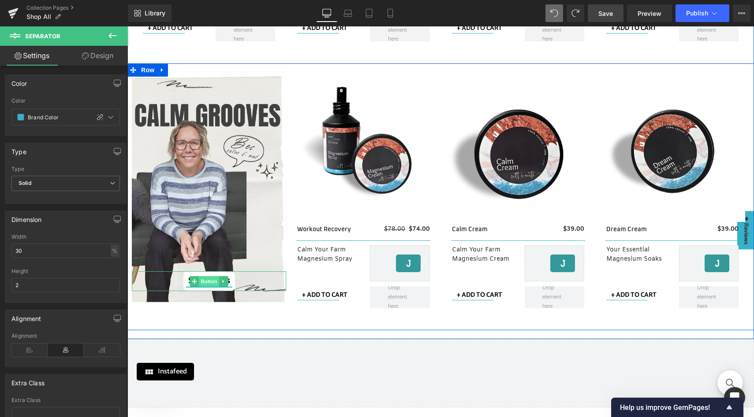
click at [205, 280] on span "Button" at bounding box center [209, 281] width 20 height 11
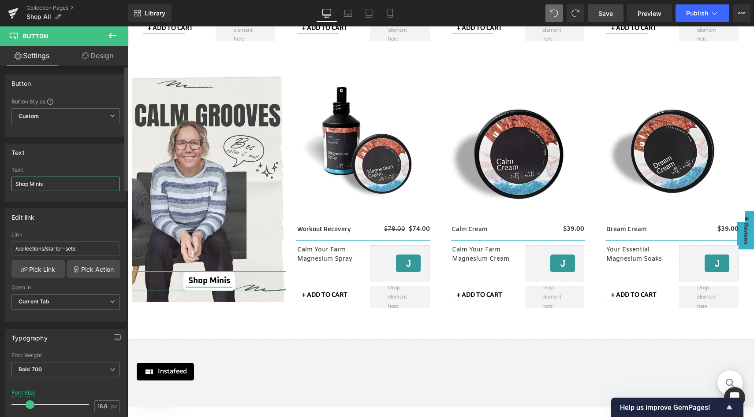
drag, startPoint x: 50, startPoint y: 184, endPoint x: 13, endPoint y: 184, distance: 36.6
click at [13, 184] on input "Shop Minis" at bounding box center [65, 184] width 108 height 15
type input "R"
type input "Explore Salty News"
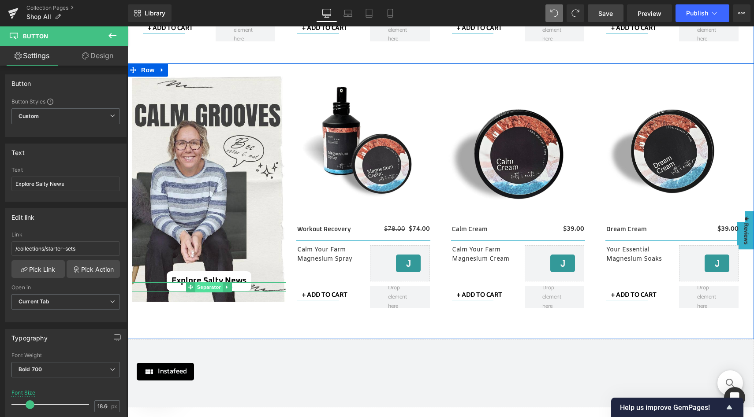
click at [206, 287] on span "Separator" at bounding box center [208, 287] width 27 height 11
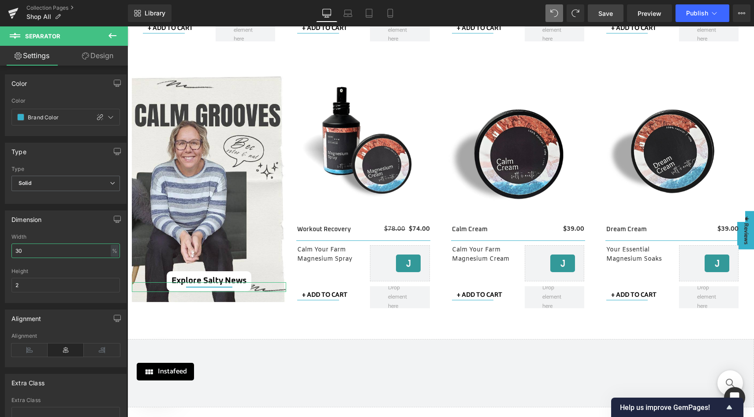
click at [25, 251] on input "30" at bounding box center [65, 251] width 108 height 15
type input "3"
type input "50"
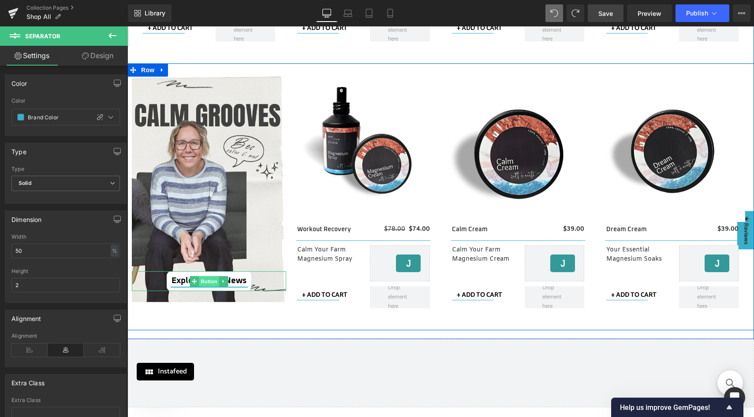
click at [201, 280] on span "Button" at bounding box center [209, 281] width 20 height 11
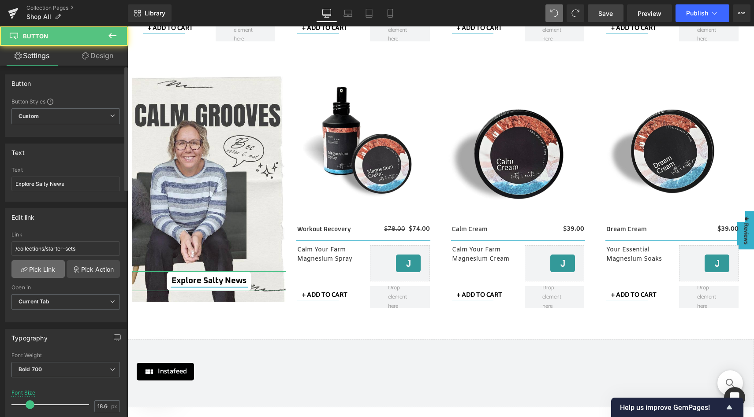
click at [36, 270] on link "Pick Link" at bounding box center [37, 269] width 53 height 18
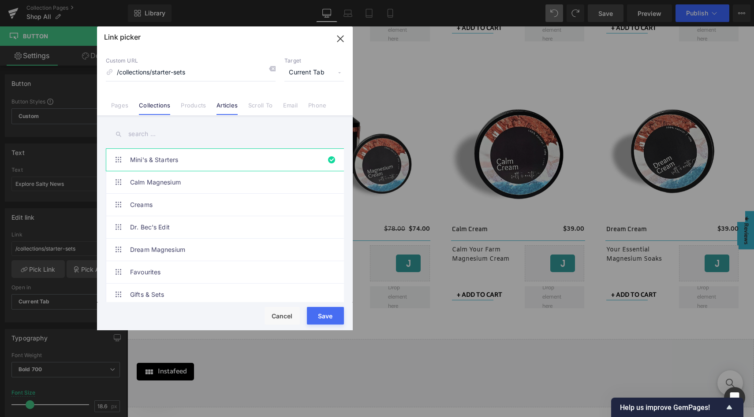
click at [228, 102] on link "Articles" at bounding box center [226, 108] width 21 height 13
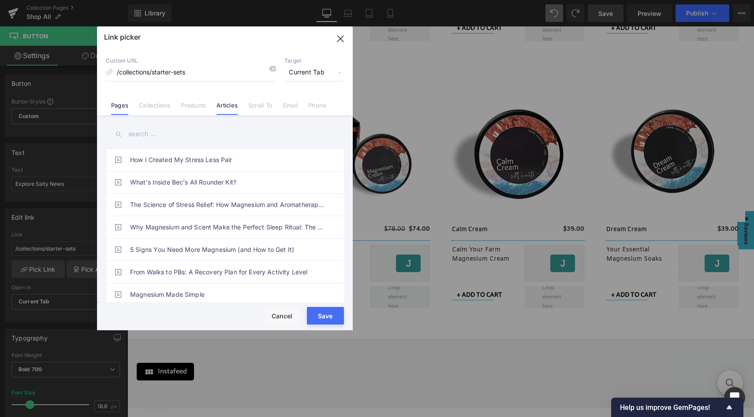
click at [116, 105] on link "Pages" at bounding box center [119, 108] width 17 height 13
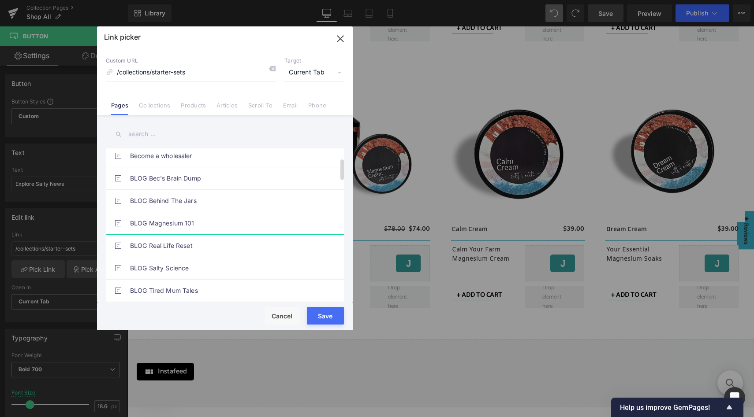
scroll to position [72, 0]
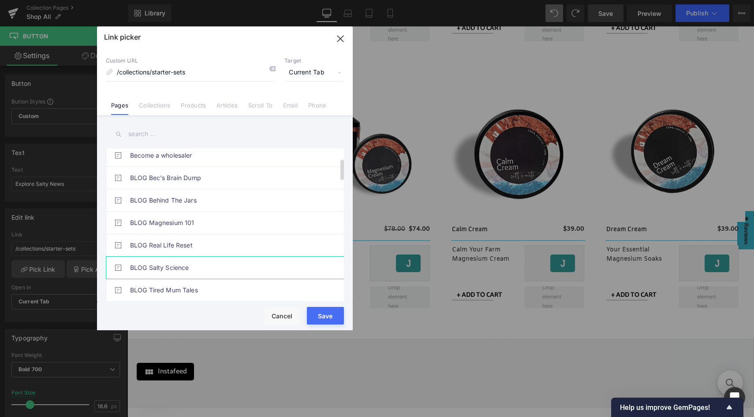
click at [168, 265] on link "BLOG Salty Science" at bounding box center [227, 268] width 194 height 22
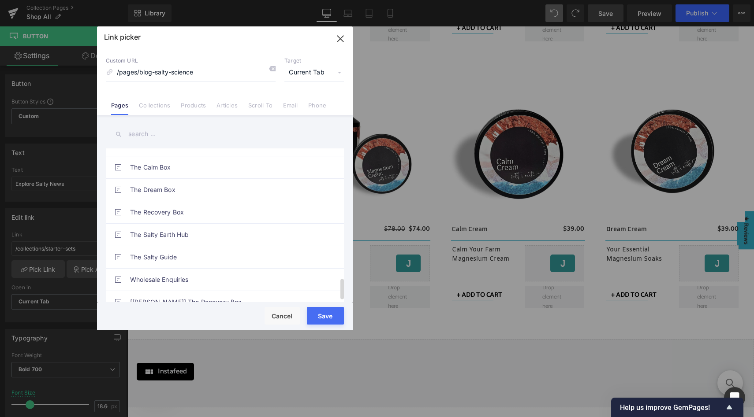
scroll to position [973, 0]
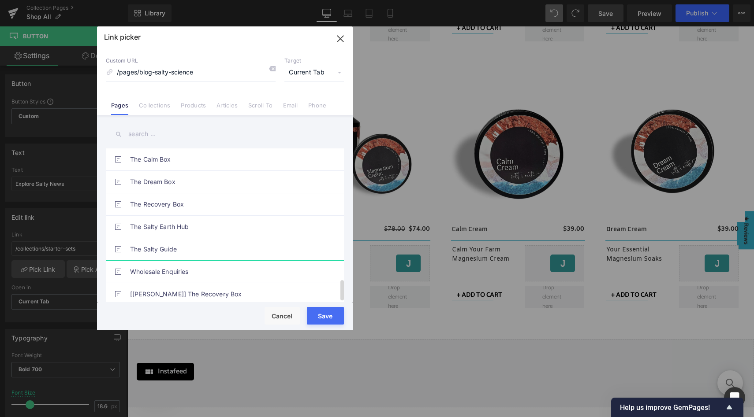
click at [216, 245] on link "The Salty Guide" at bounding box center [227, 249] width 194 height 22
type input "/pages/the-salty-guide"
click at [325, 321] on button "Save" at bounding box center [325, 316] width 37 height 18
type input "/pages/the-salty-guide"
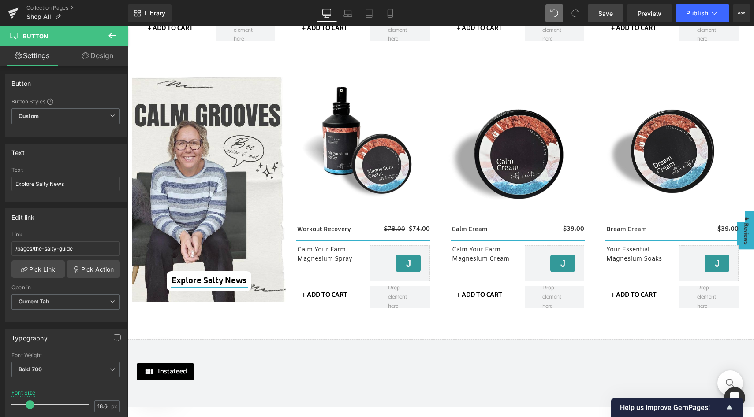
click at [607, 18] on link "Save" at bounding box center [605, 13] width 36 height 18
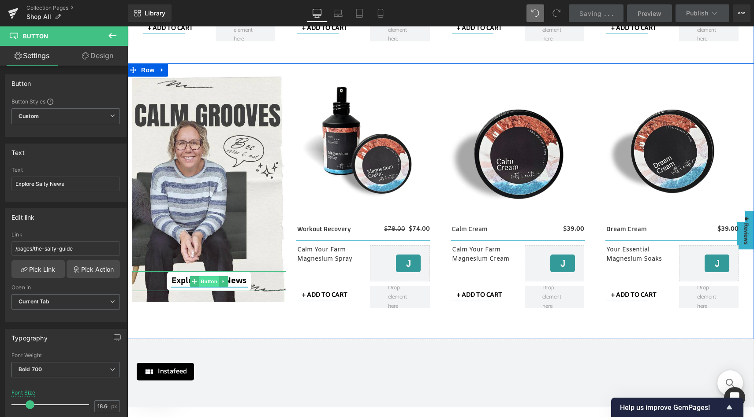
click at [208, 282] on span "Button" at bounding box center [209, 281] width 20 height 11
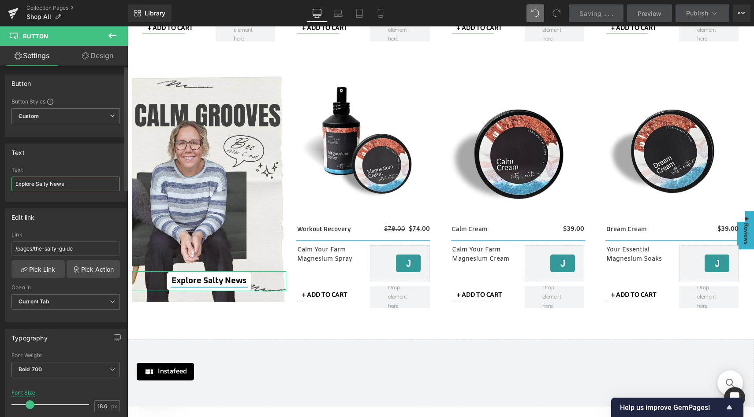
drag, startPoint x: 52, startPoint y: 183, endPoint x: 86, endPoint y: 183, distance: 34.4
click at [86, 183] on input "Explore Salty News" at bounding box center [65, 184] width 108 height 15
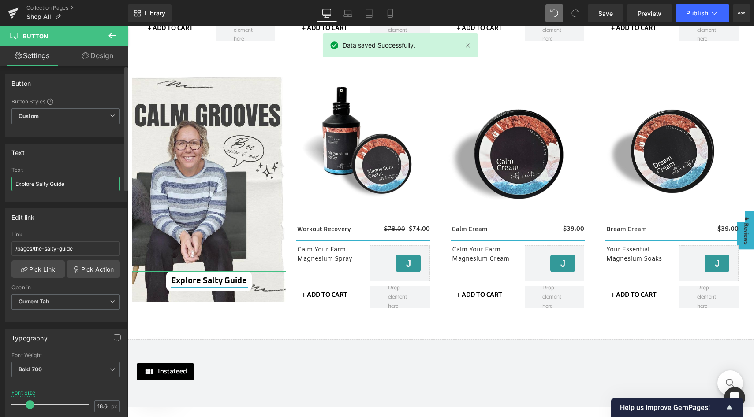
click at [36, 183] on input "Explore Salty Guide" at bounding box center [65, 184] width 108 height 15
type input "Explore the Salty Guide"
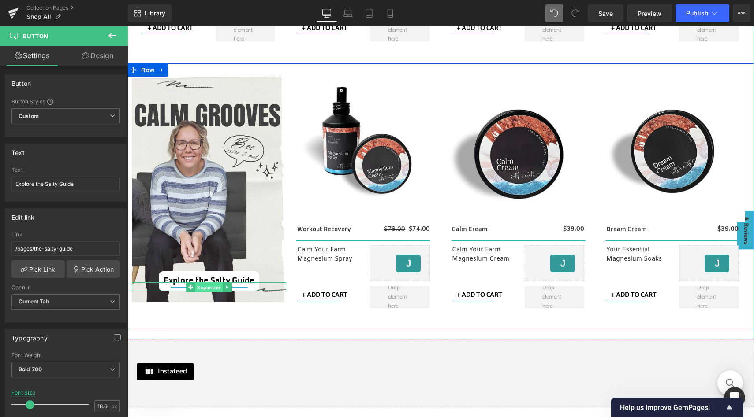
click at [204, 286] on span "Separator" at bounding box center [208, 287] width 27 height 11
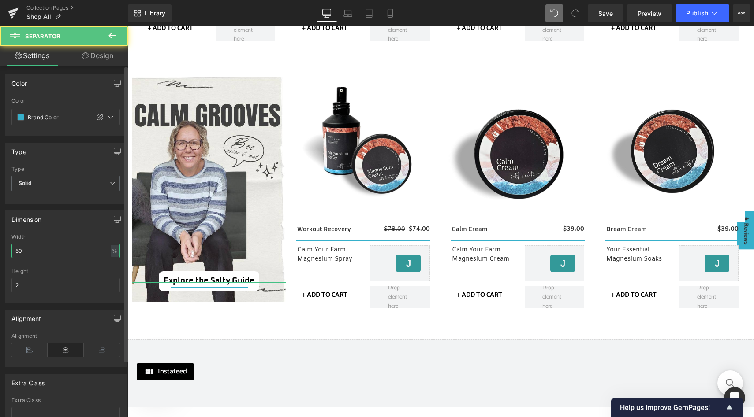
click at [29, 252] on input "50" at bounding box center [65, 251] width 108 height 15
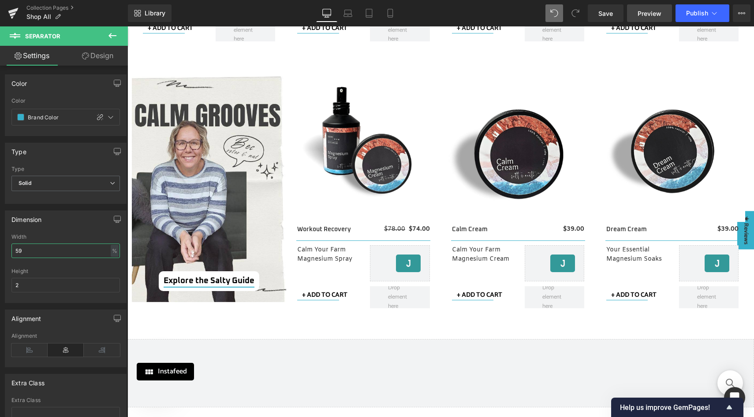
type input "59"
click at [648, 15] on span "Preview" at bounding box center [649, 13] width 24 height 9
click at [606, 15] on span "Save" at bounding box center [605, 13] width 15 height 9
